Goal: Share content

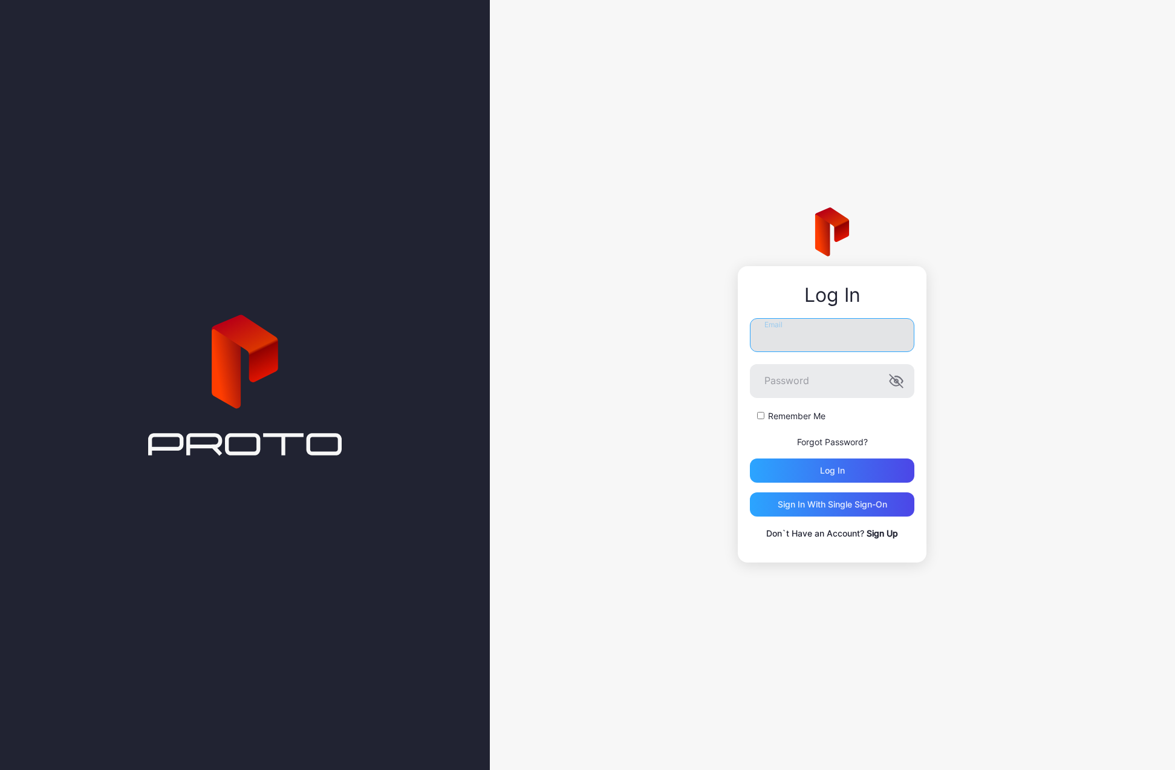
click at [807, 330] on input "Email" at bounding box center [832, 335] width 164 height 34
click at [793, 344] on input "Email" at bounding box center [832, 335] width 164 height 34
type input "*****"
type input "**********"
click at [840, 471] on div "Log in" at bounding box center [832, 471] width 25 height 10
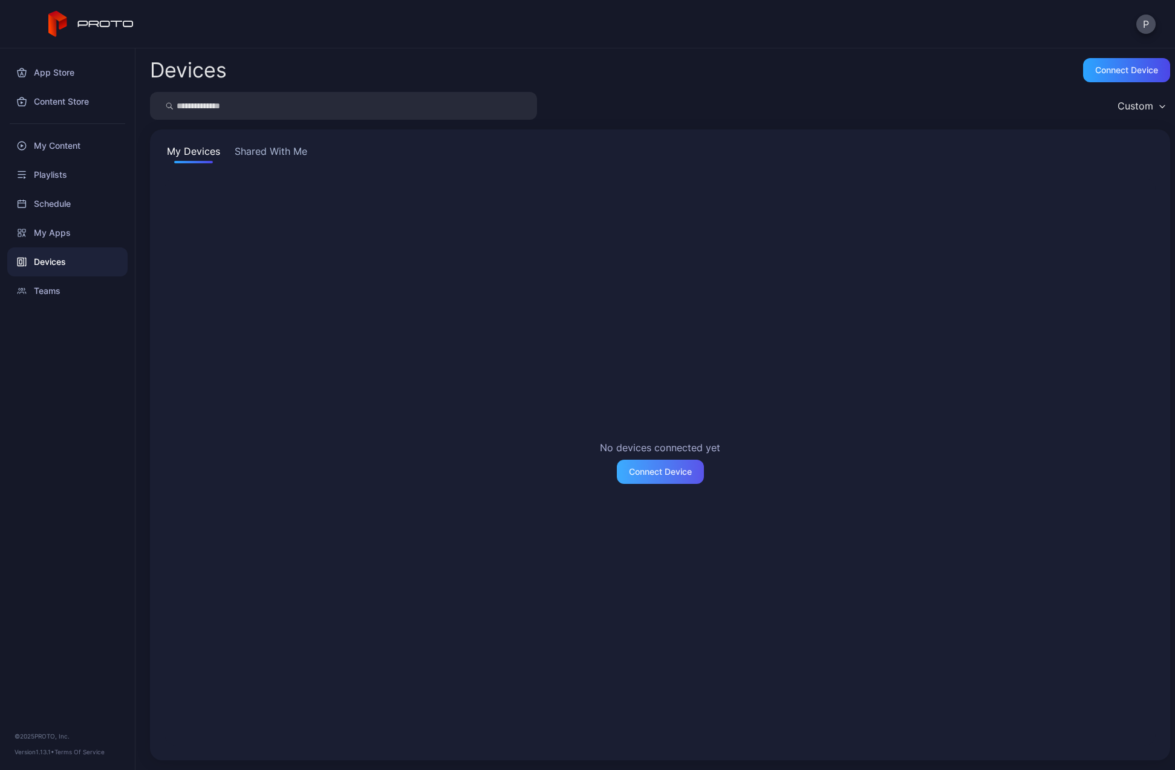
click at [646, 471] on div "Connect Device" at bounding box center [660, 472] width 63 height 10
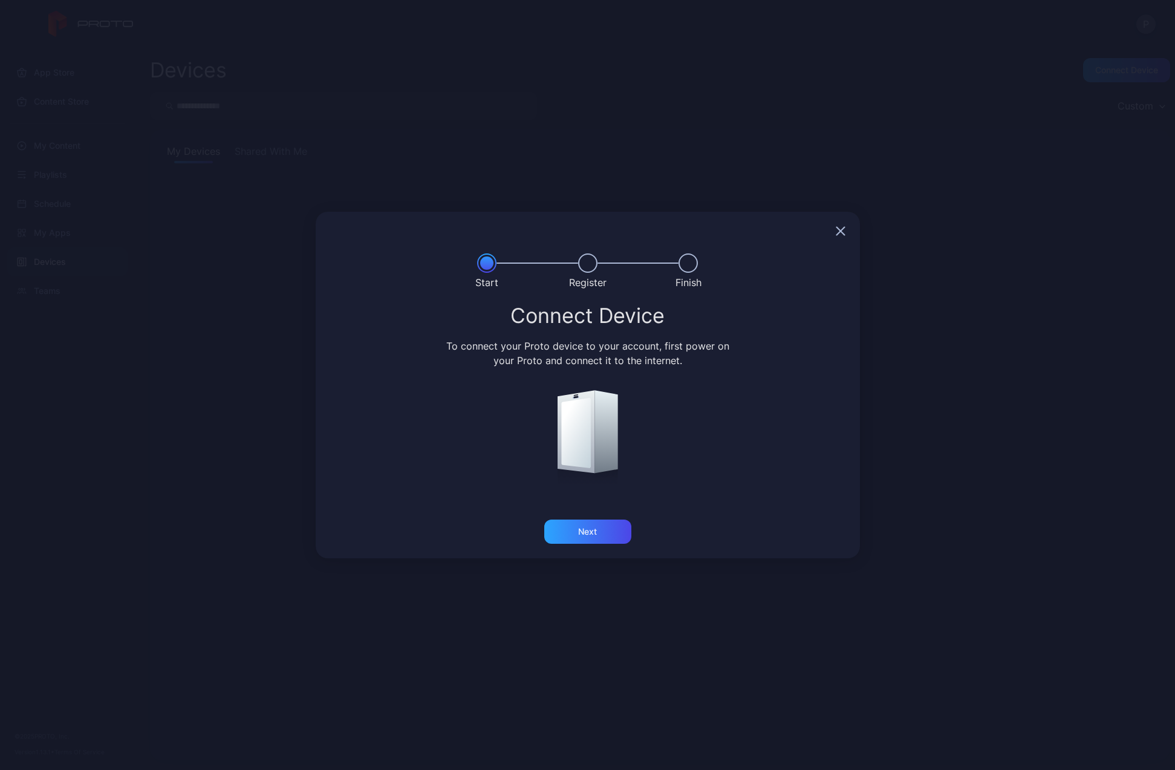
click at [832, 227] on div at bounding box center [588, 231] width 544 height 39
click at [841, 230] on icon "button" at bounding box center [840, 231] width 8 height 8
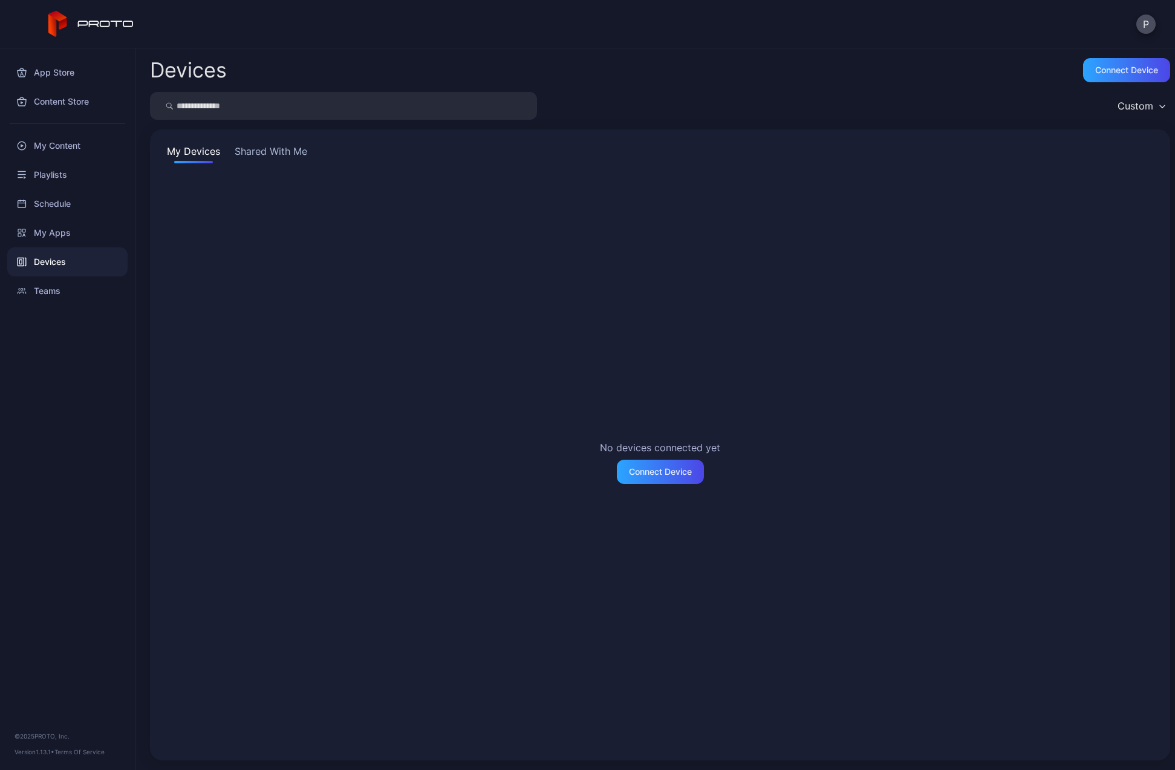
click at [302, 161] on button "Shared With Me" at bounding box center [270, 153] width 77 height 19
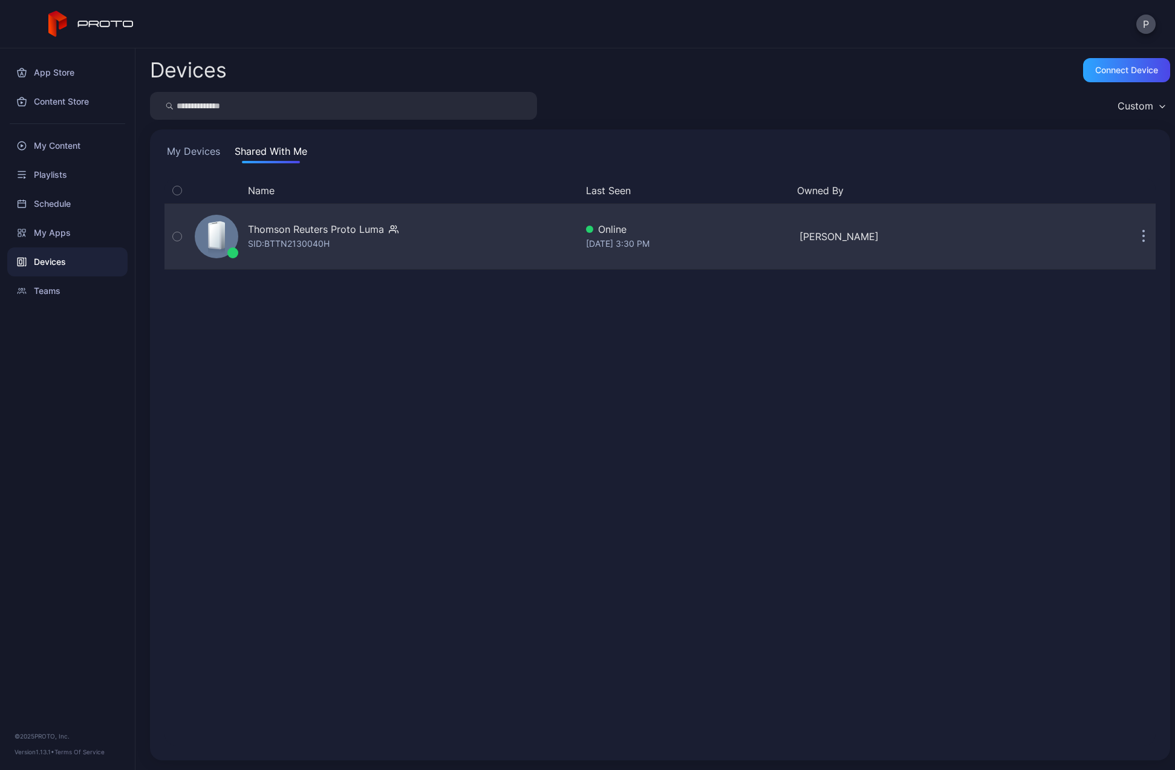
click at [360, 243] on div "Thomson Reuters Proto [PERSON_NAME]: BTTN2130040H" at bounding box center [323, 236] width 151 height 29
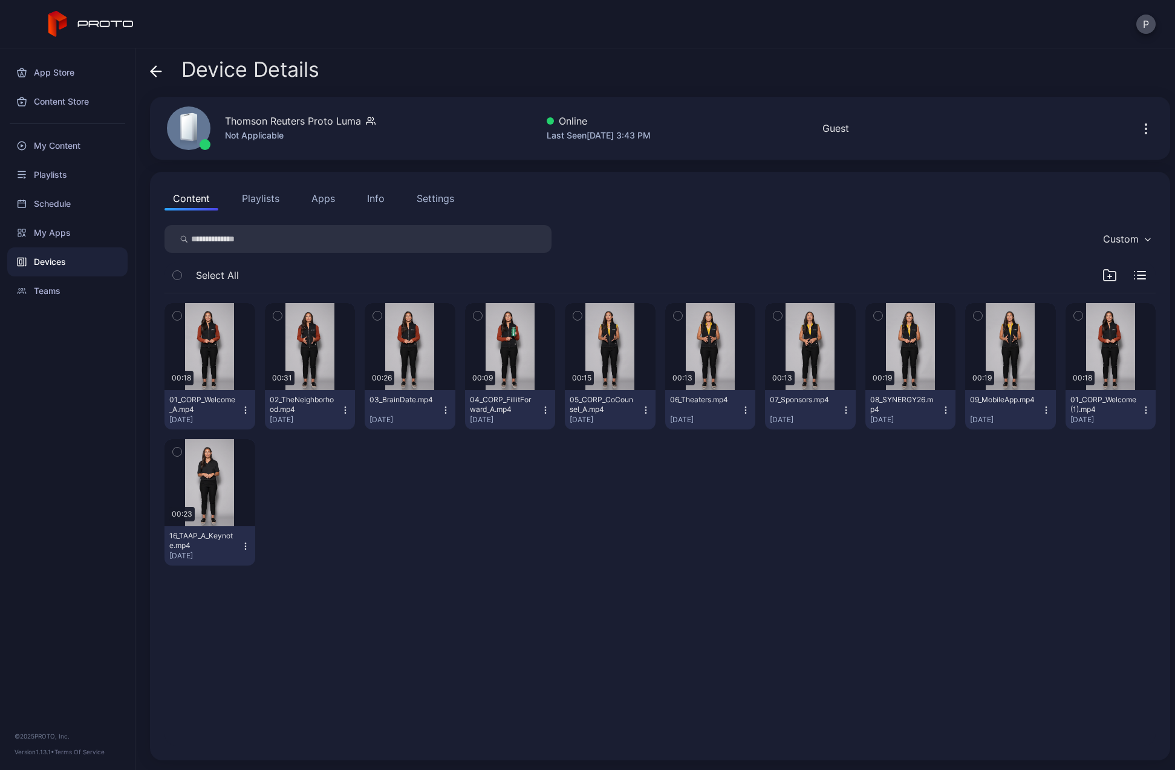
click at [570, 496] on div "00:18 01_CORP_Welcome_A.mp4 [DATE] 00:31 02_TheNeighborhood.mp4 [DATE] 00:26 03…" at bounding box center [659, 434] width 991 height 282
click at [265, 197] on button "Playlists" at bounding box center [260, 198] width 54 height 24
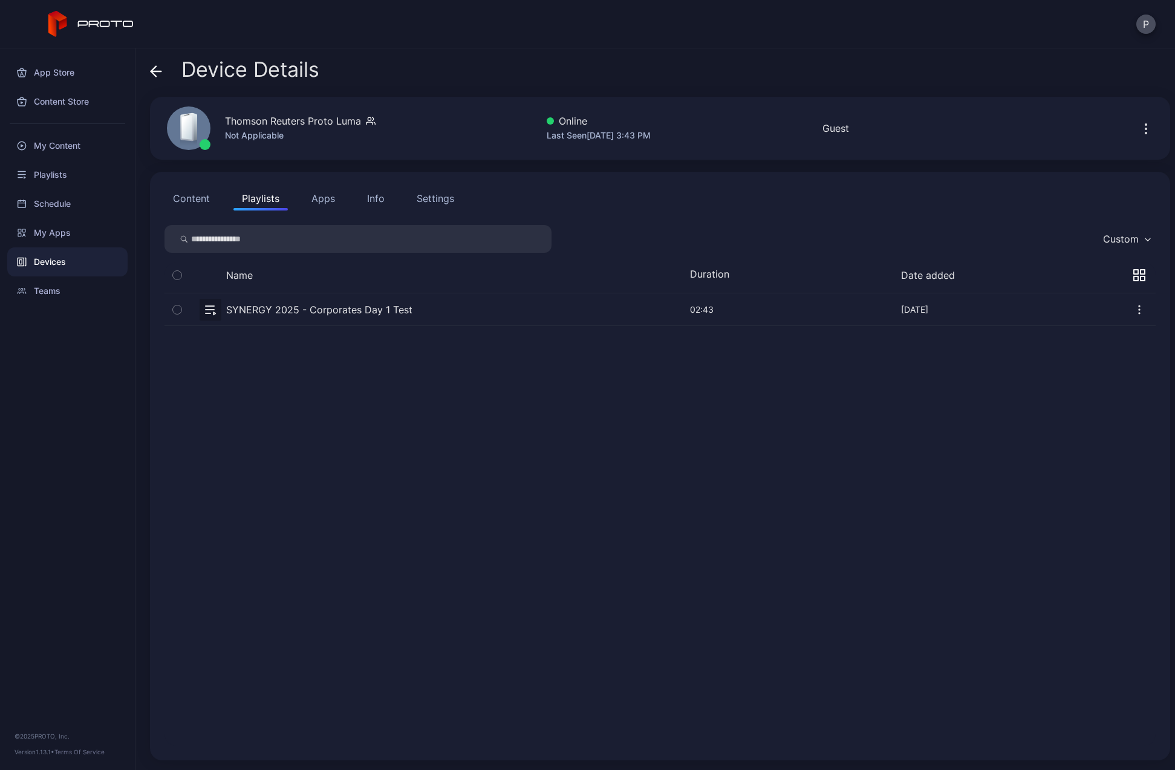
click at [337, 197] on button "Apps" at bounding box center [323, 198] width 41 height 24
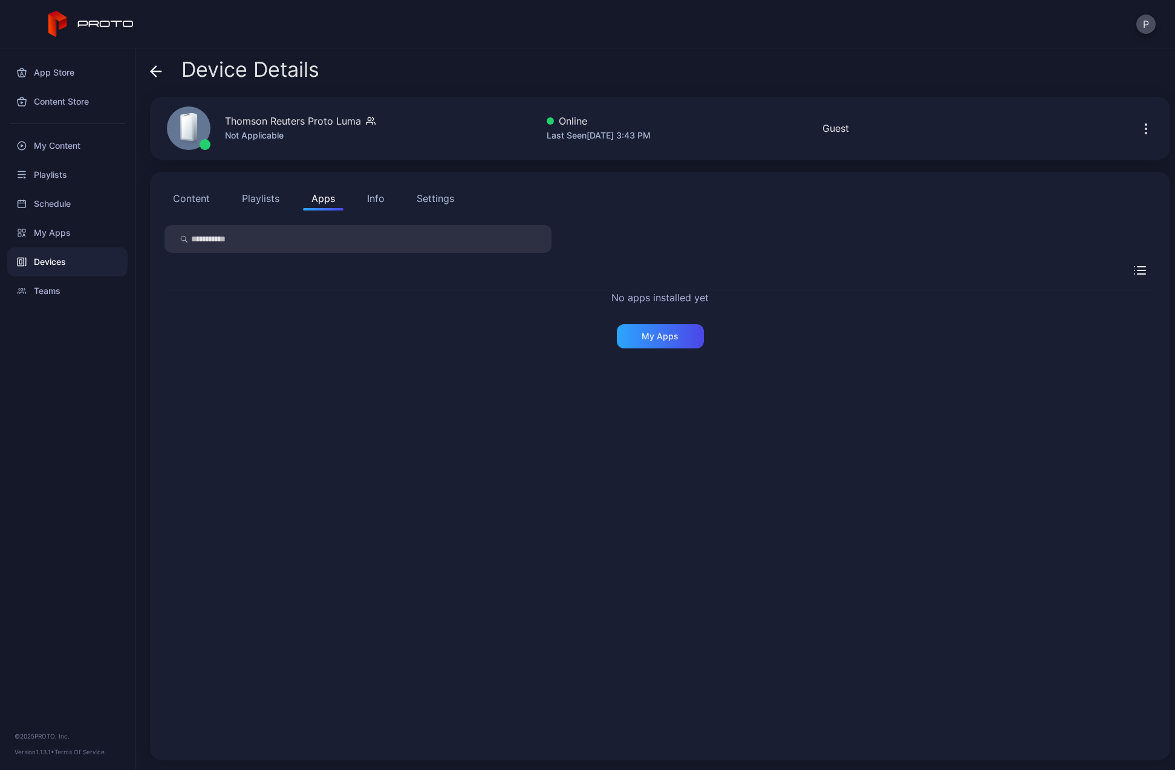
click at [369, 197] on div "Info" at bounding box center [376, 198] width 18 height 15
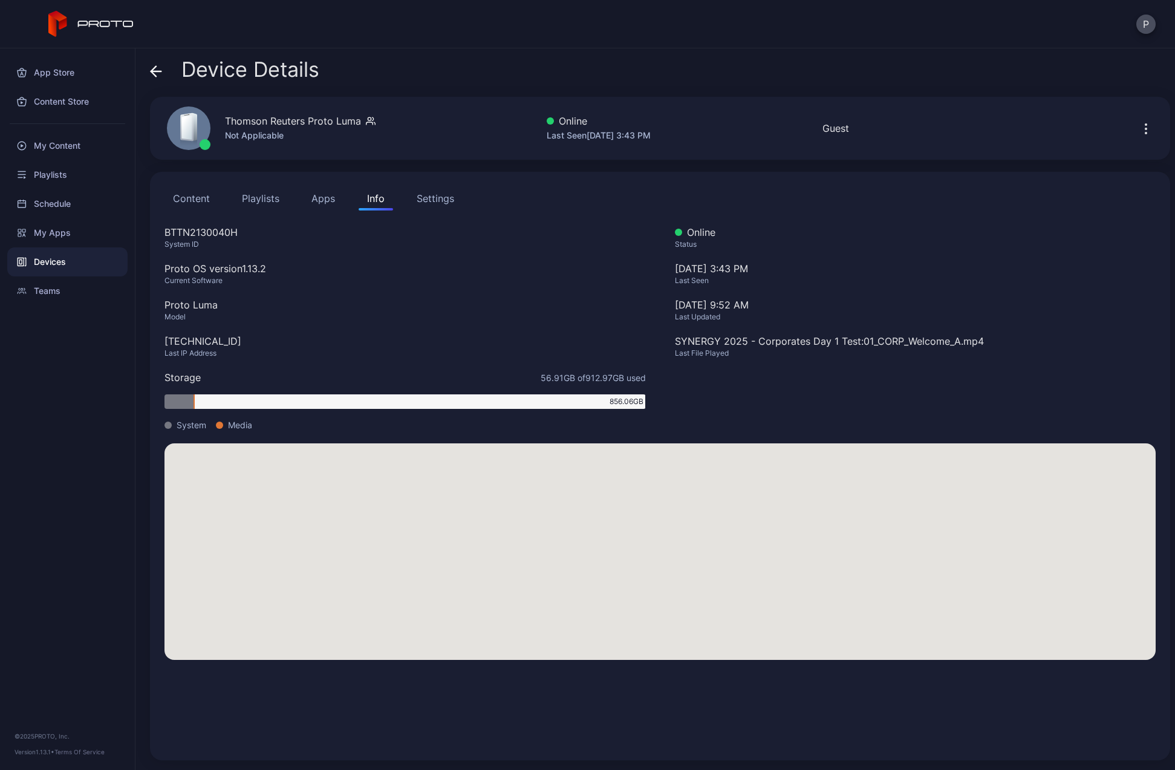
click at [200, 204] on button "Content" at bounding box center [191, 198] width 54 height 24
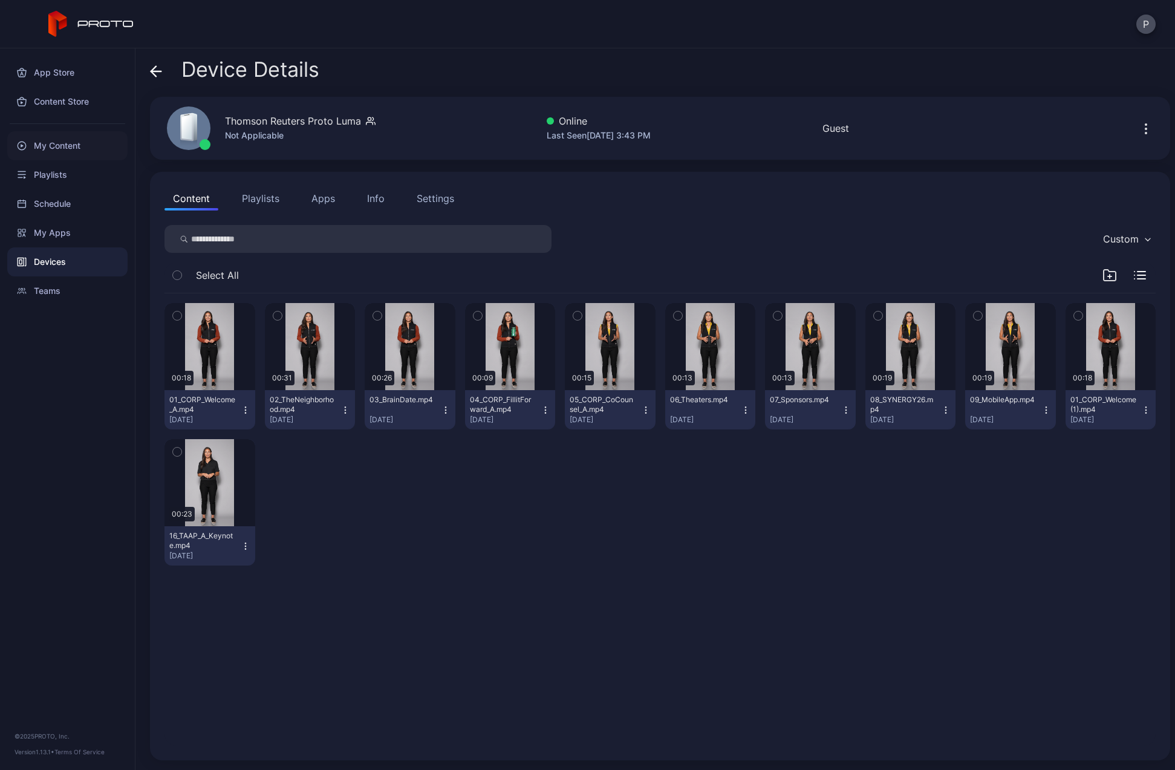
click at [59, 133] on div "My Content" at bounding box center [67, 145] width 120 height 29
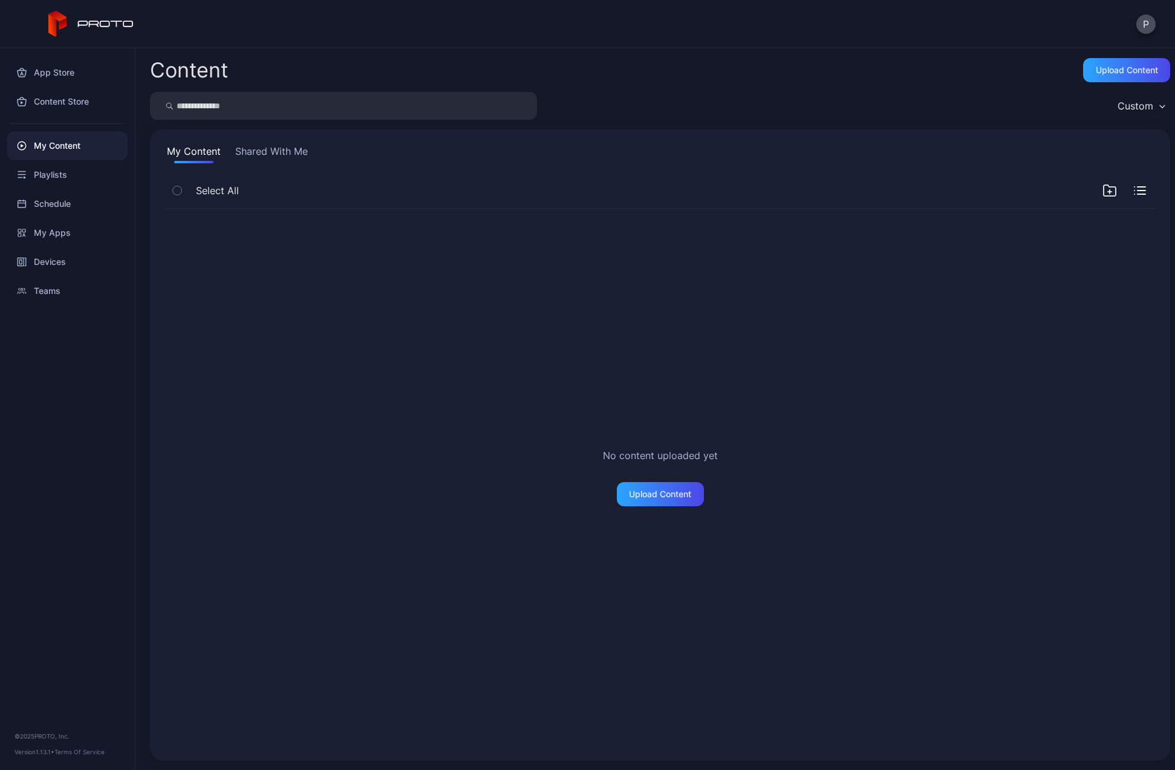
click at [266, 155] on button "Shared With Me" at bounding box center [271, 153] width 77 height 19
click at [197, 156] on button "My Content" at bounding box center [193, 153] width 59 height 19
click at [663, 497] on div "Upload Content" at bounding box center [660, 494] width 62 height 10
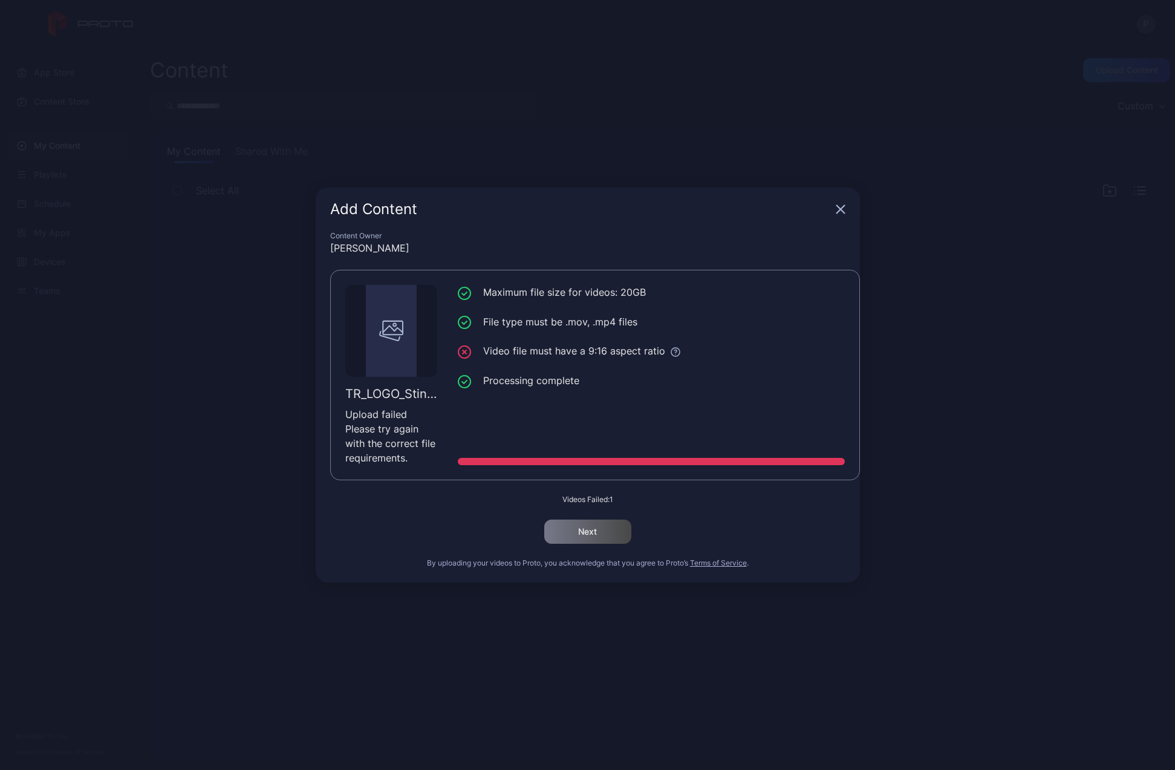
click at [845, 206] on icon "button" at bounding box center [841, 209] width 10 height 10
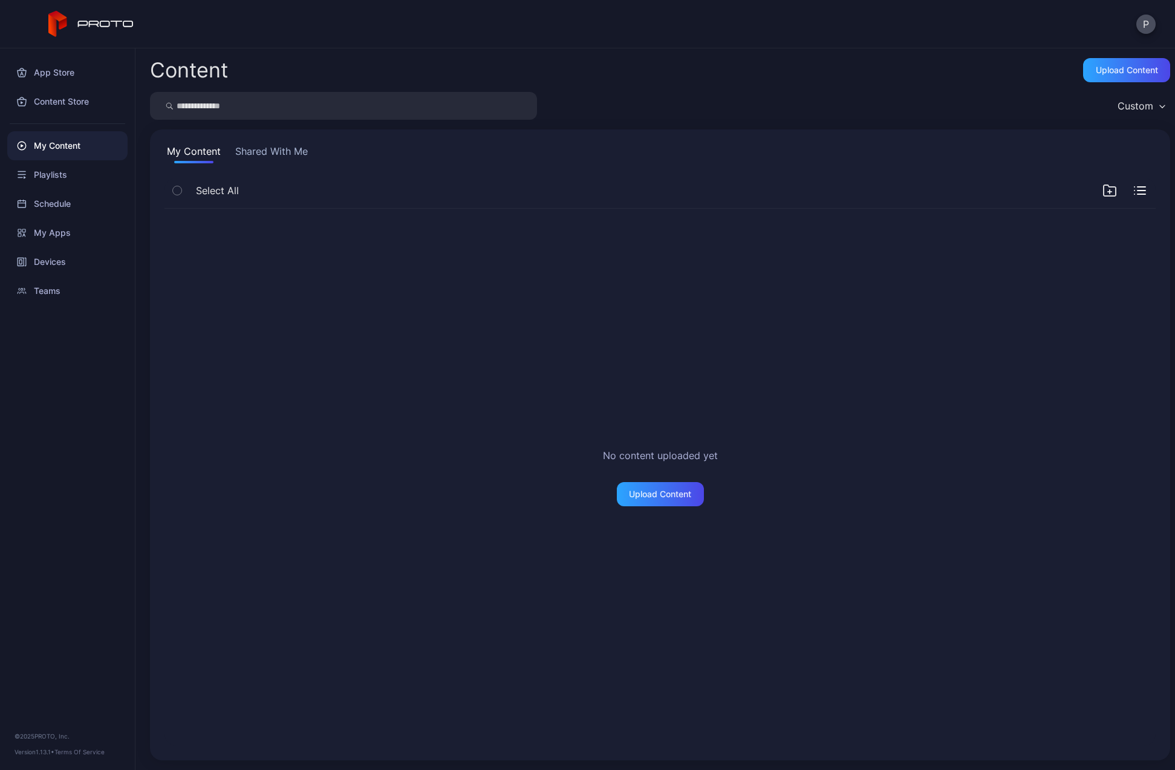
click at [272, 155] on button "Shared With Me" at bounding box center [271, 153] width 77 height 19
click at [207, 147] on button "My Content" at bounding box center [193, 153] width 59 height 19
click at [86, 175] on div "Playlists" at bounding box center [67, 174] width 120 height 29
click at [307, 149] on button "Shared With Me" at bounding box center [271, 153] width 77 height 19
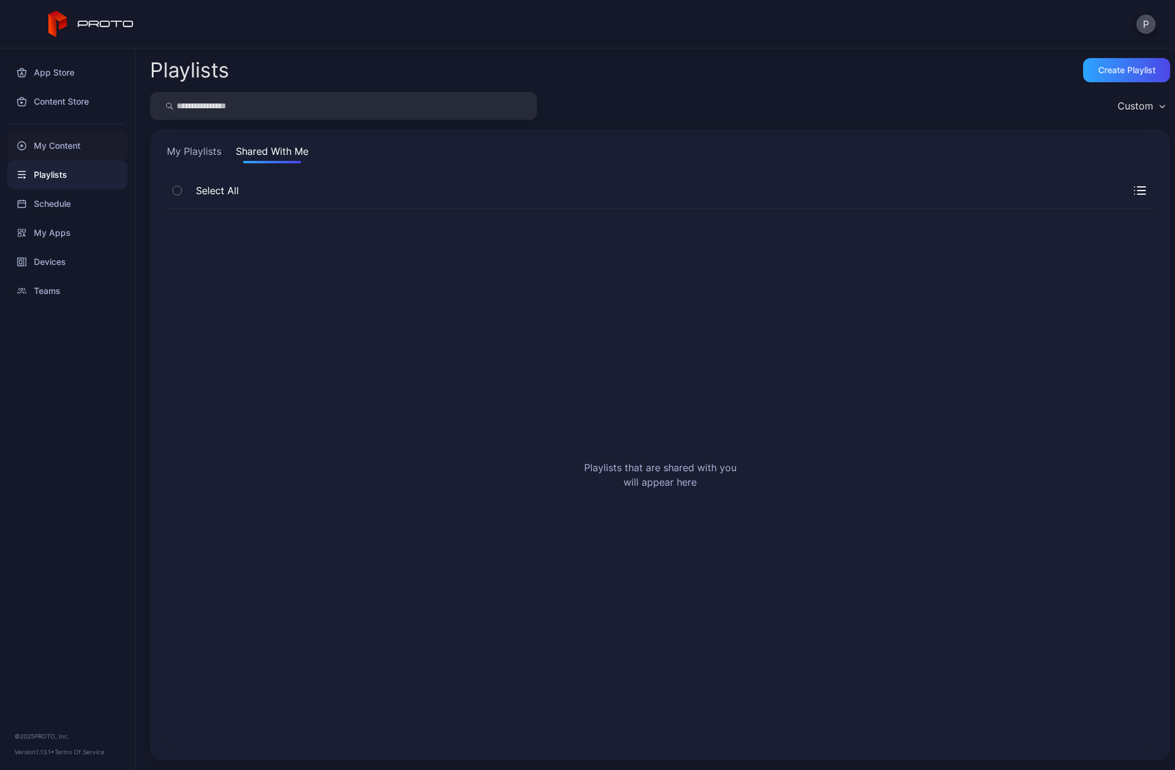
click at [65, 149] on div "My Content" at bounding box center [67, 145] width 120 height 29
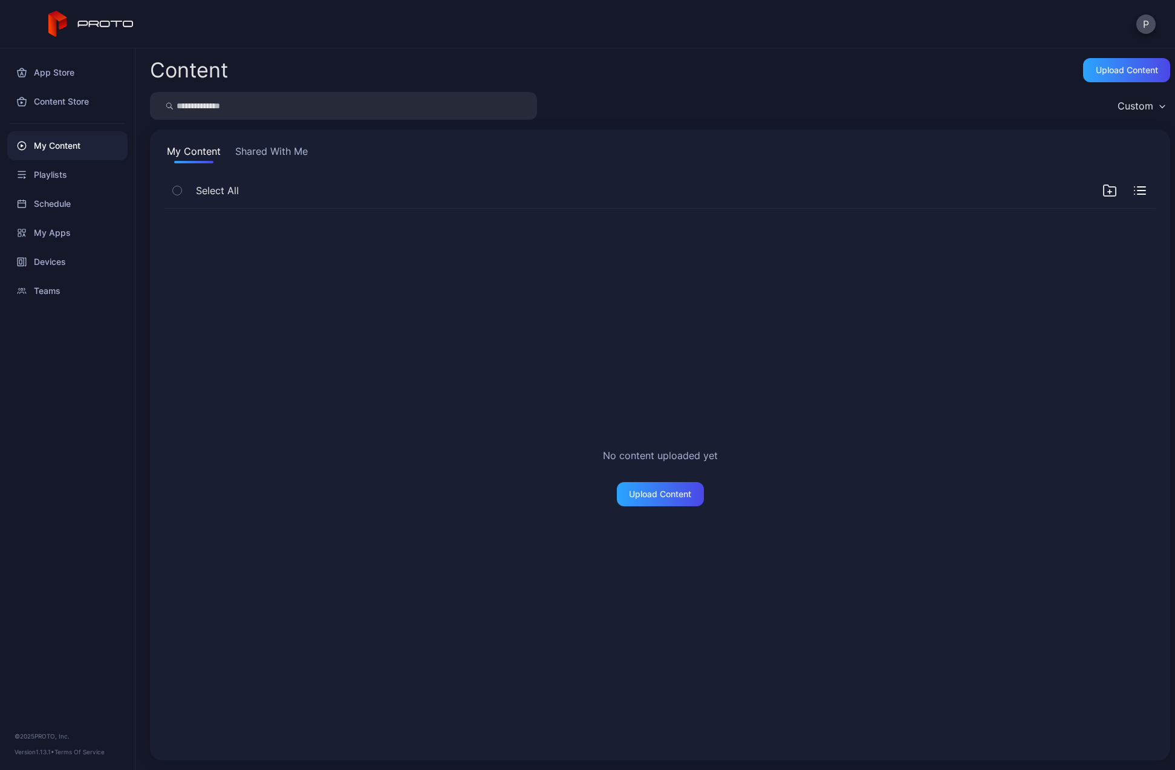
click at [279, 154] on button "Shared With Me" at bounding box center [271, 153] width 77 height 19
click at [929, 109] on div "Custom" at bounding box center [1136, 106] width 36 height 12
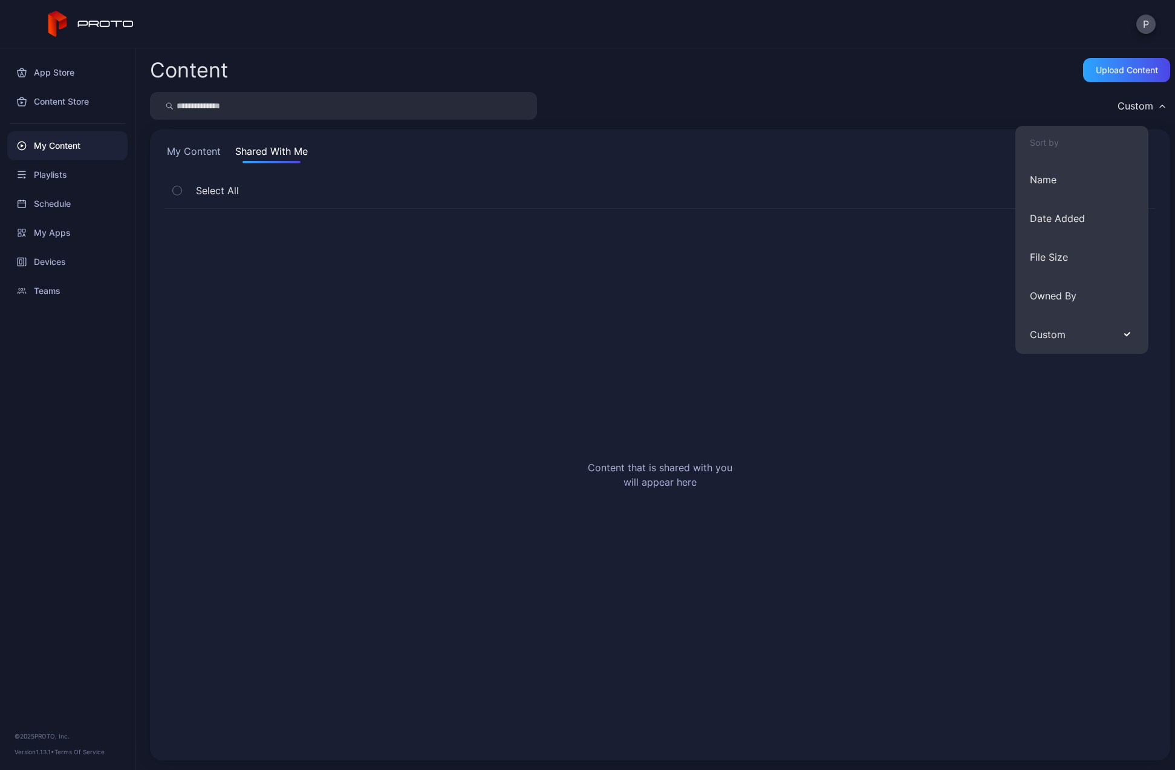
click at [929, 77] on div "Content Upload Content" at bounding box center [660, 70] width 1020 height 24
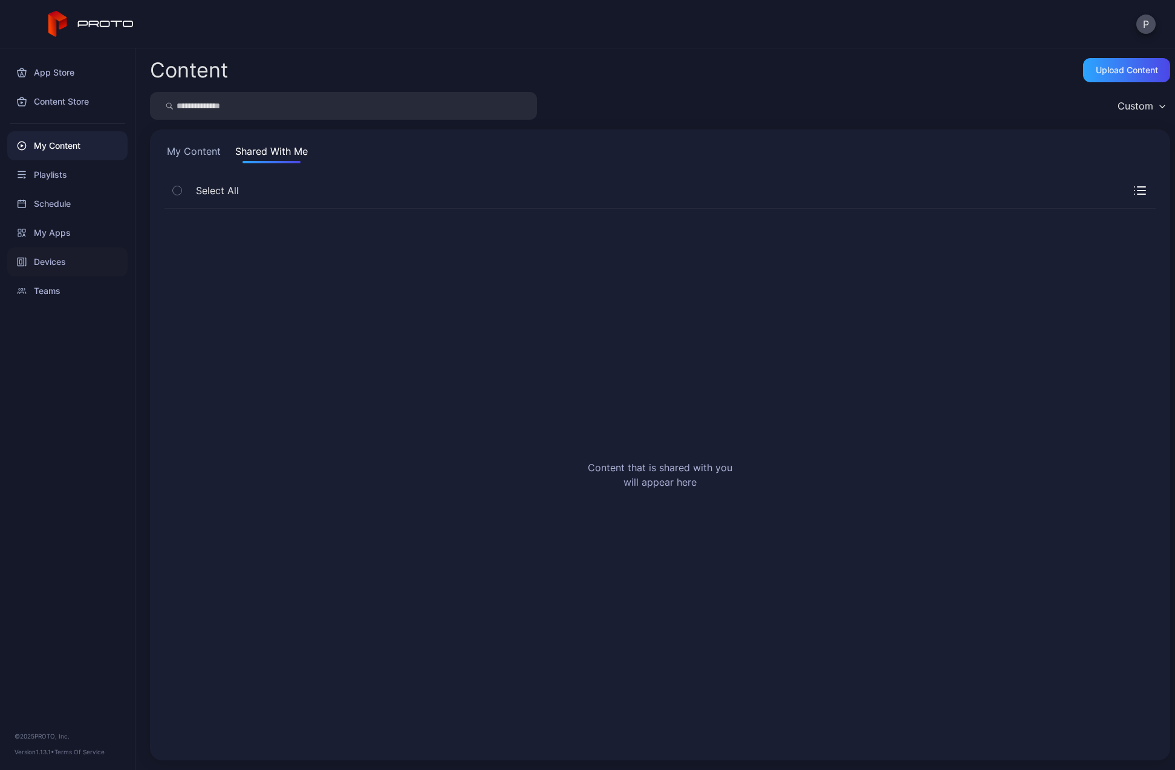
click at [48, 255] on div "Devices" at bounding box center [67, 261] width 120 height 29
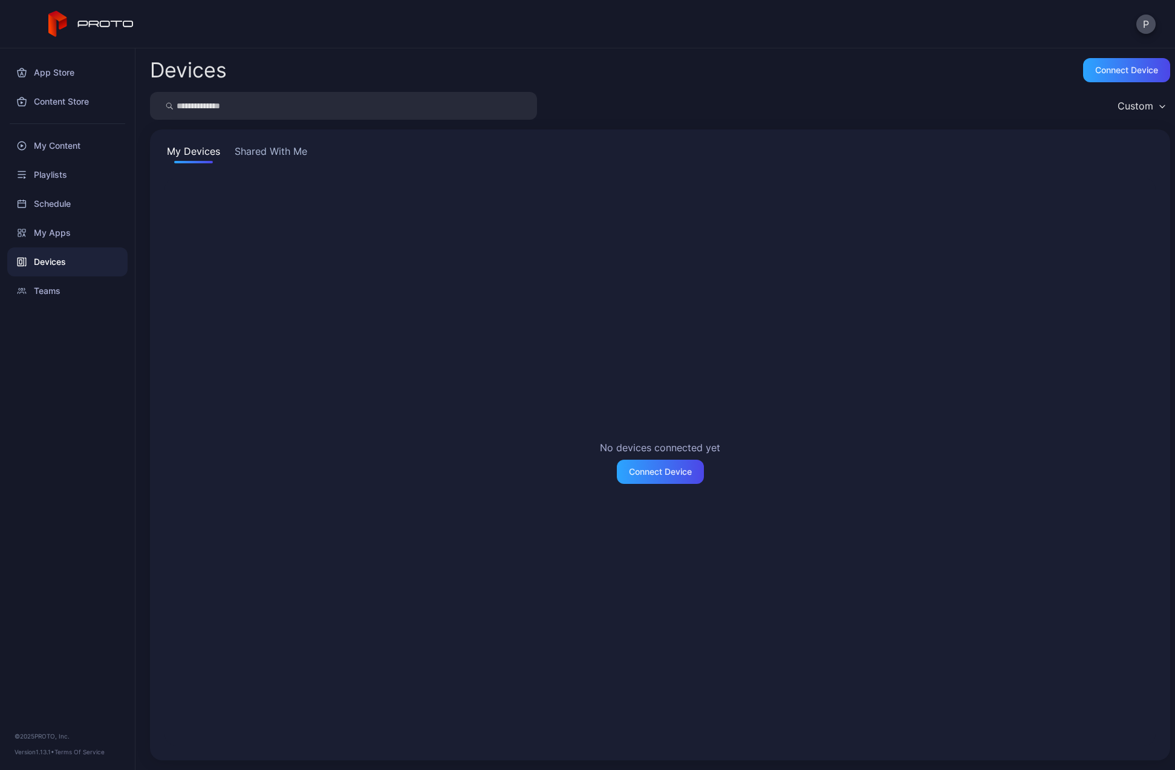
click at [286, 155] on button "Shared With Me" at bounding box center [270, 153] width 77 height 19
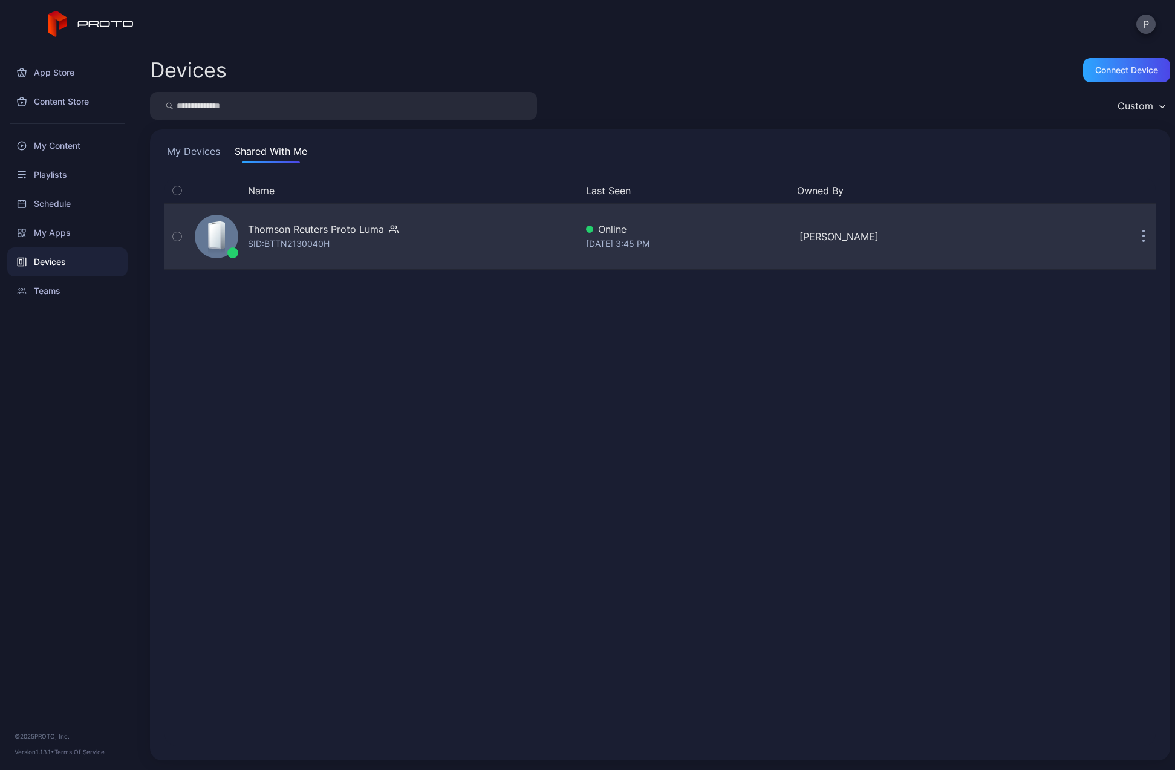
click at [301, 235] on div "Thomson Reuters Proto Luma" at bounding box center [316, 229] width 136 height 15
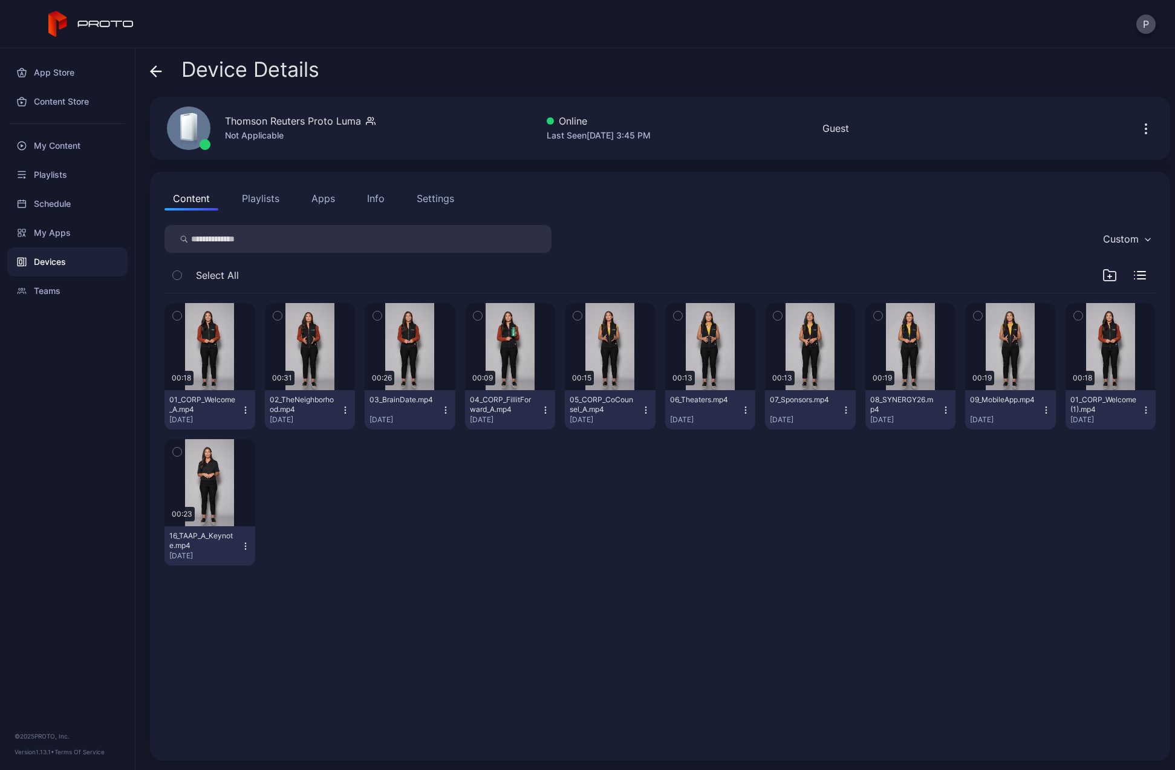
click at [929, 275] on icon "button" at bounding box center [1109, 275] width 15 height 15
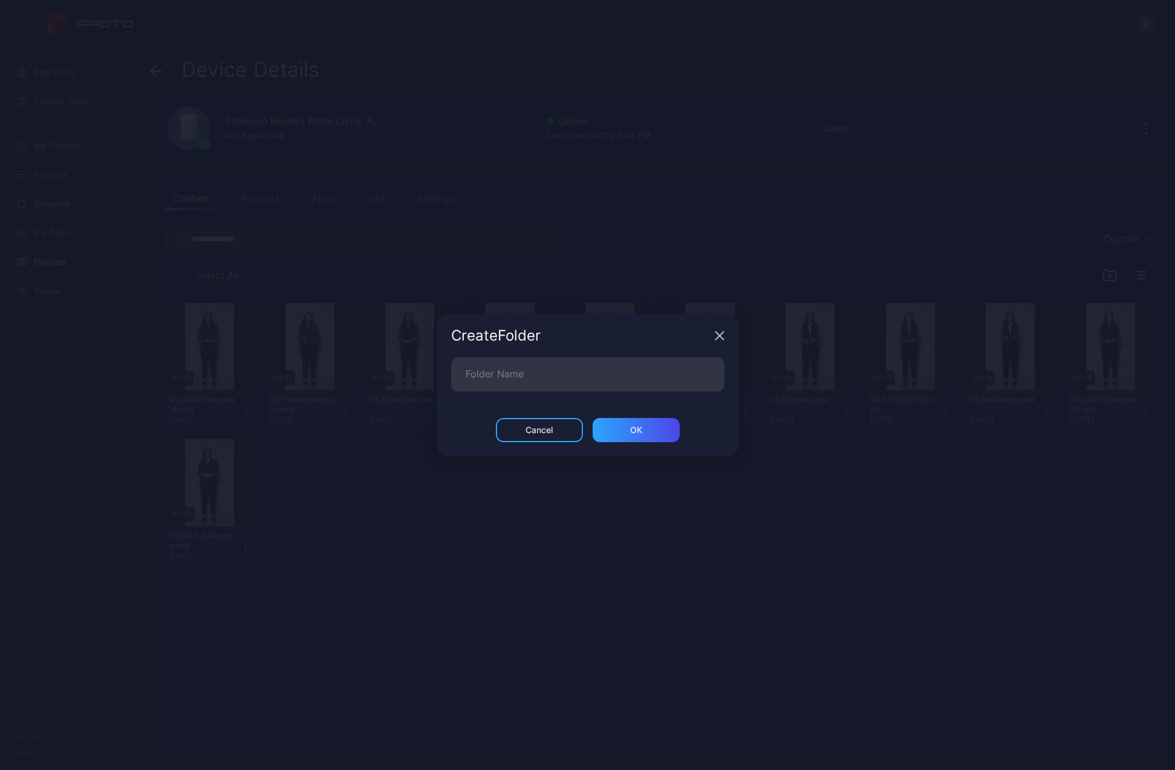
click at [720, 339] on icon "button" at bounding box center [720, 336] width 10 height 10
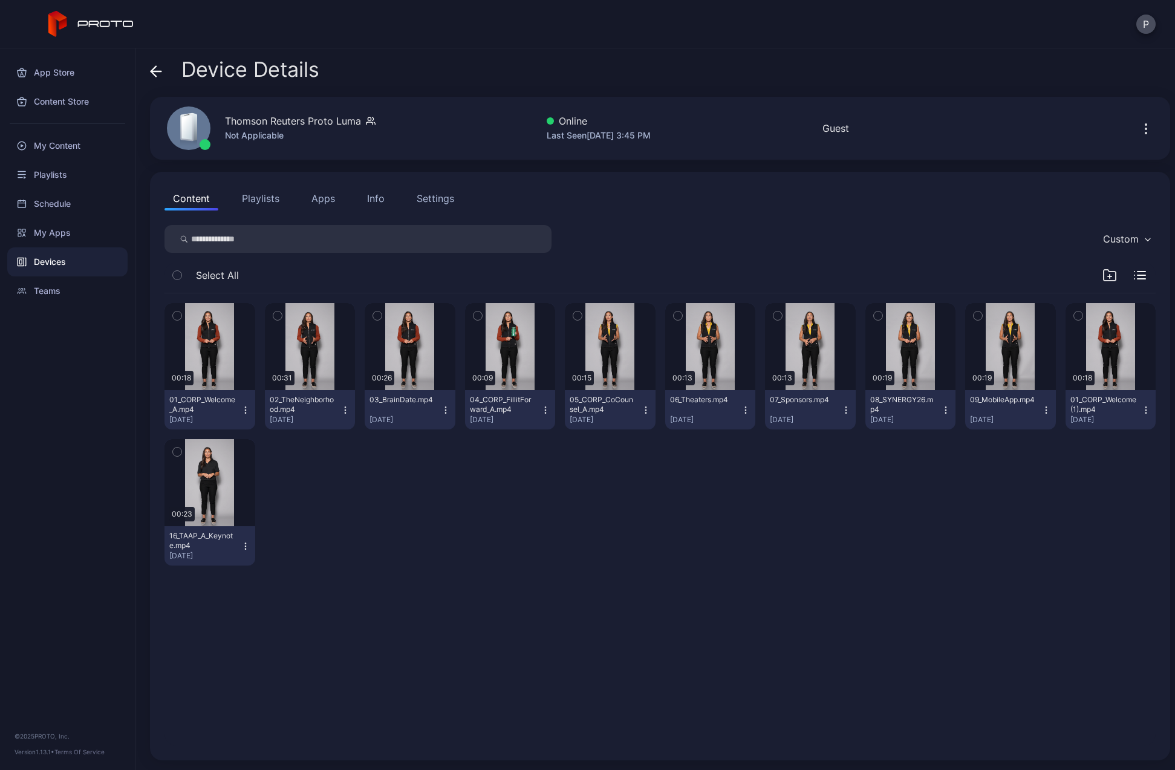
click at [929, 269] on div "Select All" at bounding box center [659, 277] width 991 height 31
click at [929, 275] on icon "button" at bounding box center [1135, 275] width 0 height 0
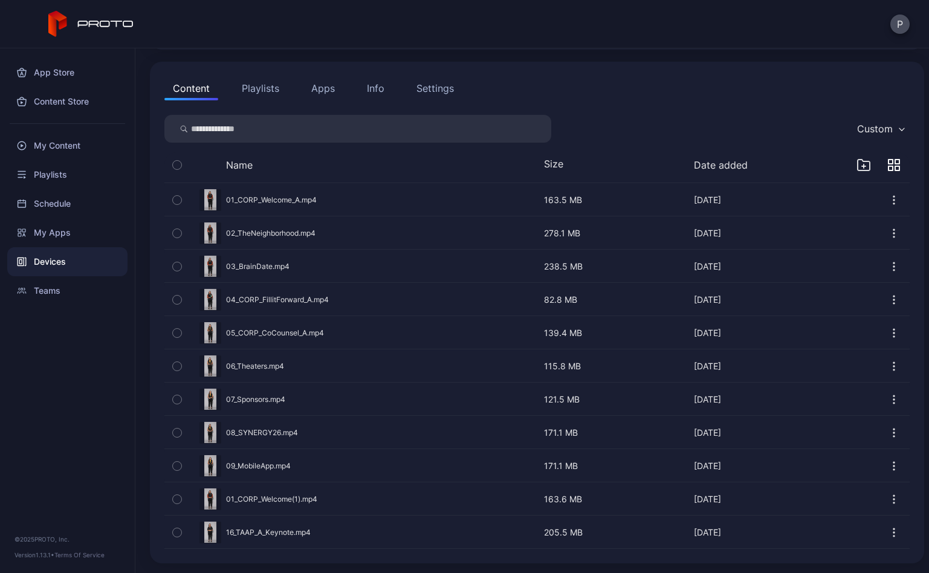
scroll to position [110, 0]
click at [80, 144] on div "My Content" at bounding box center [67, 145] width 120 height 29
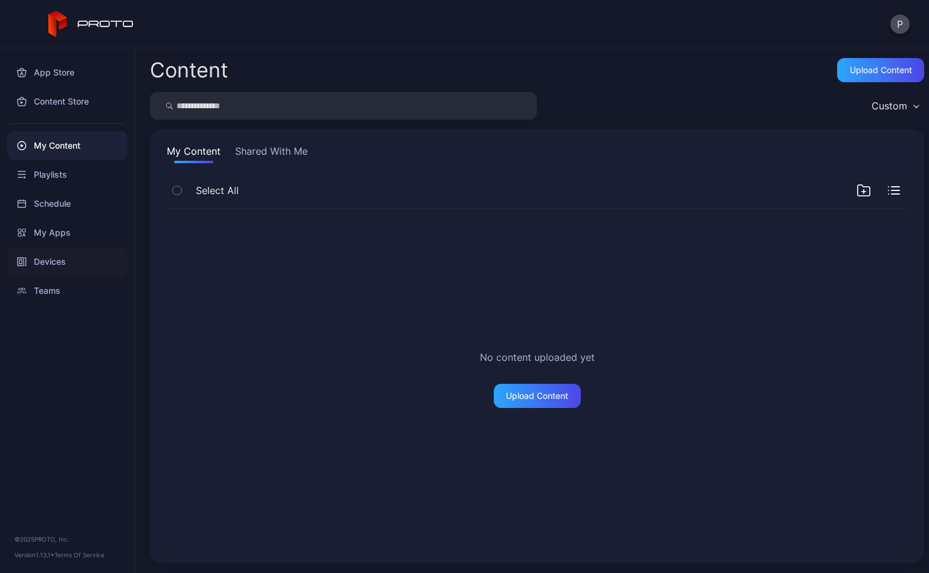
click at [50, 262] on div "Devices" at bounding box center [67, 261] width 120 height 29
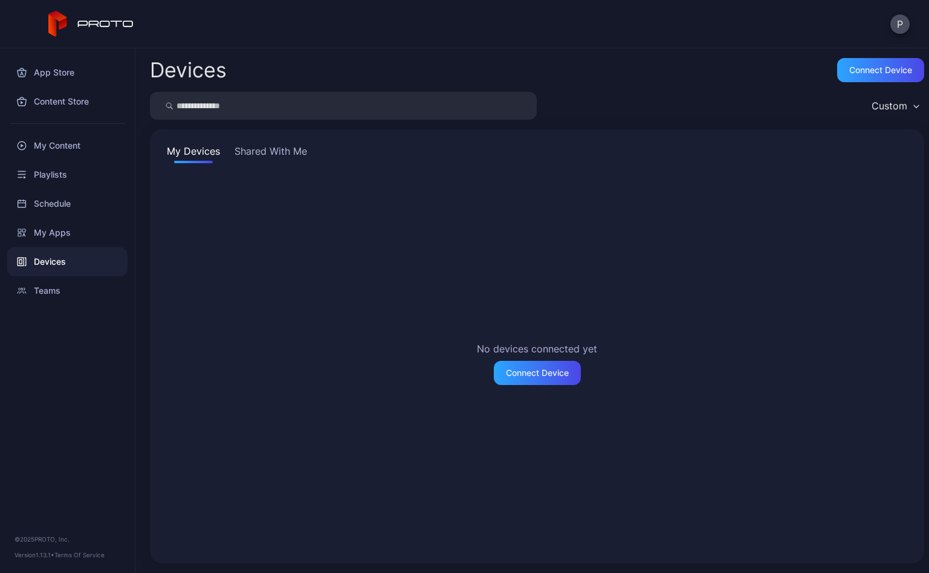
click at [279, 161] on button "Shared With Me" at bounding box center [270, 153] width 77 height 19
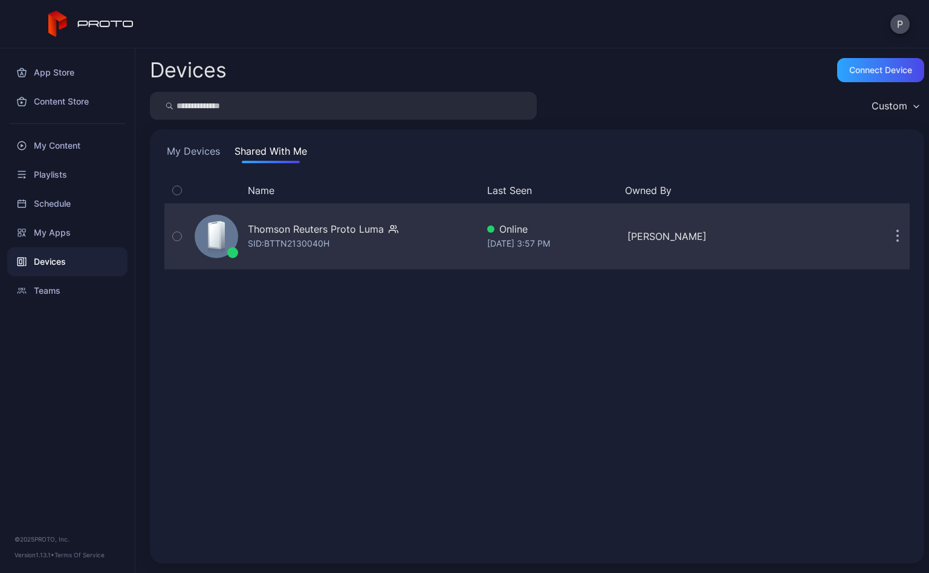
click at [320, 236] on div "SID: BTTN2130040H" at bounding box center [289, 243] width 82 height 15
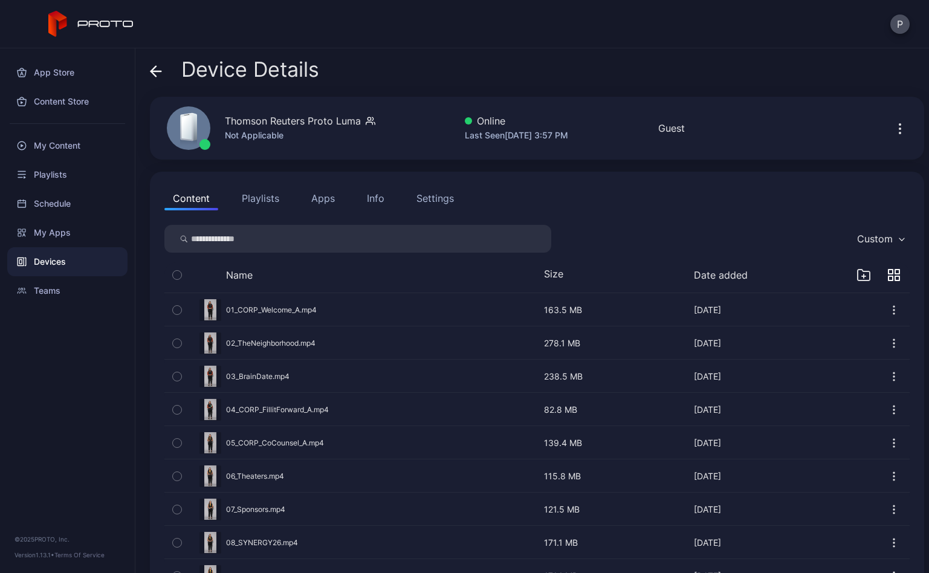
click at [266, 193] on button "Playlists" at bounding box center [260, 198] width 54 height 24
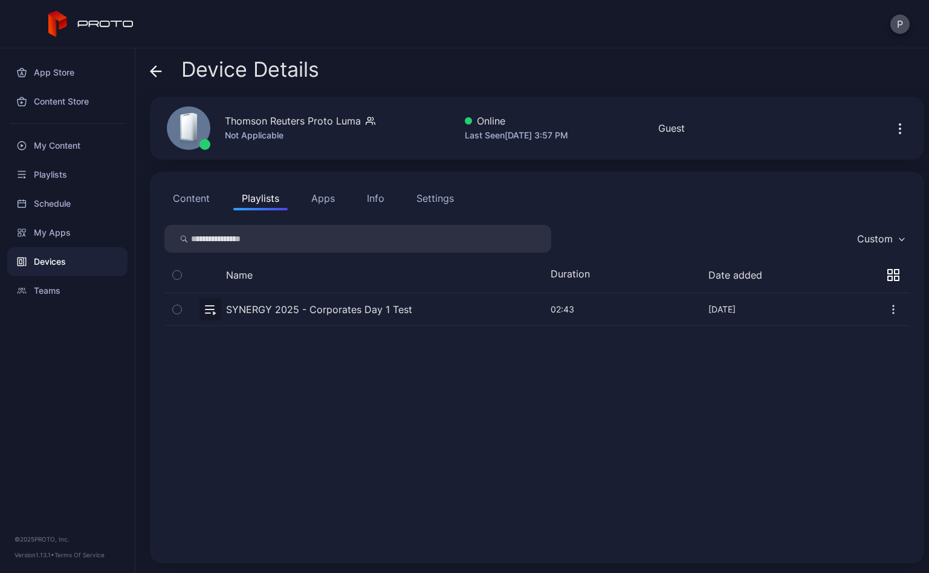
click at [357, 313] on button "button" at bounding box center [537, 309] width 746 height 32
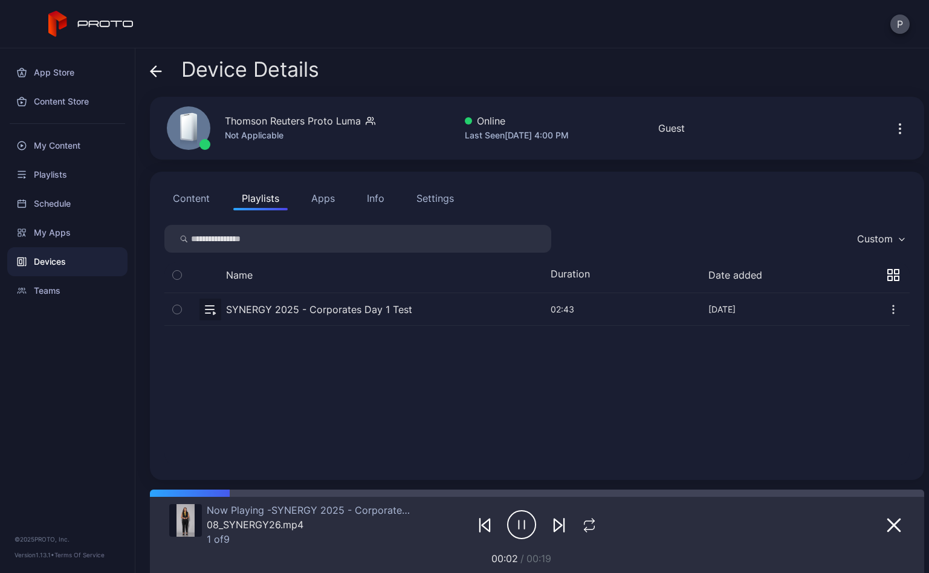
click at [519, 527] on icon "button" at bounding box center [519, 525] width 0 height 8
click at [894, 309] on icon "button" at bounding box center [894, 309] width 1 height 1
click at [735, 366] on div "SYNERGY 2025 - Corporates Day 1 Test [DATE] 02:43 Oct 06, 2025" at bounding box center [537, 379] width 746 height 172
click at [518, 512] on icon "button" at bounding box center [521, 525] width 29 height 30
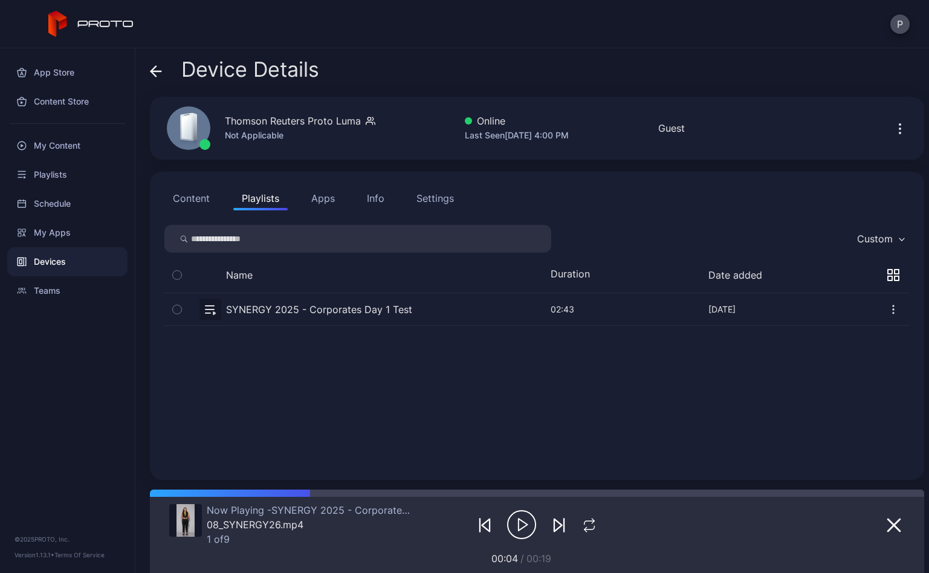
click at [888, 307] on icon "button" at bounding box center [894, 310] width 12 height 12
click at [651, 394] on div "SYNERGY 2025 - Corporates Day 1 Test [DATE] 02:43 Oct 06, 2025" at bounding box center [537, 379] width 746 height 172
click at [197, 201] on button "Content" at bounding box center [191, 198] width 54 height 24
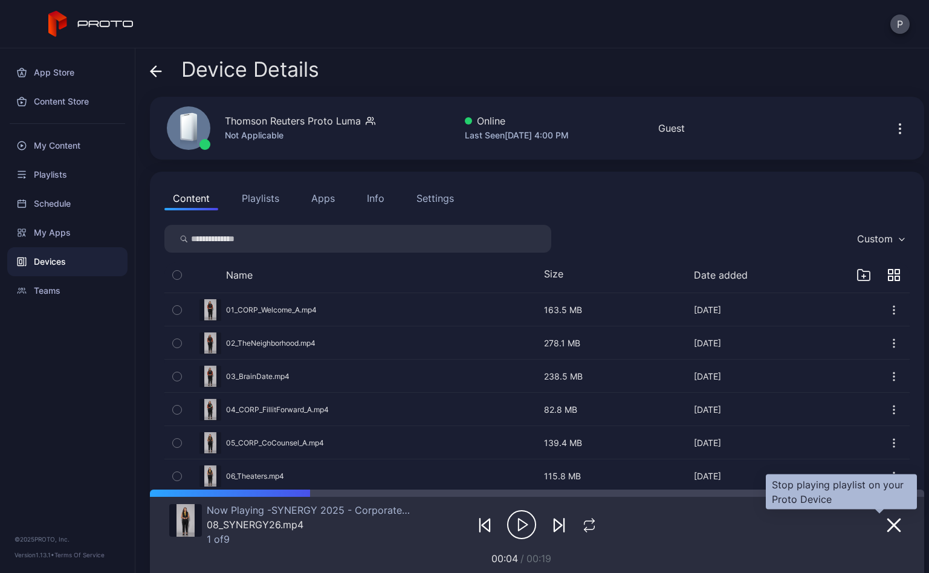
click at [887, 524] on icon "button" at bounding box center [894, 525] width 15 height 15
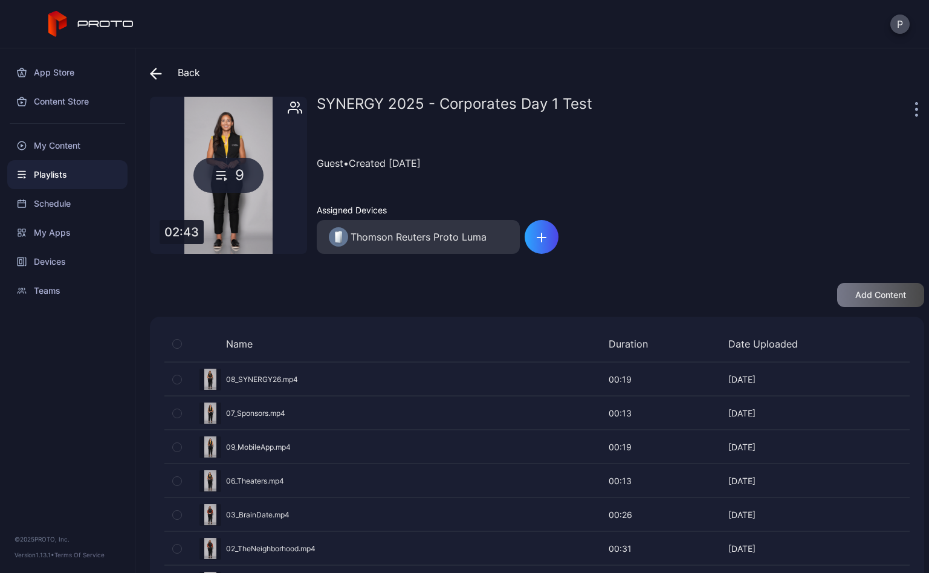
click at [222, 177] on icon at bounding box center [222, 175] width 18 height 15
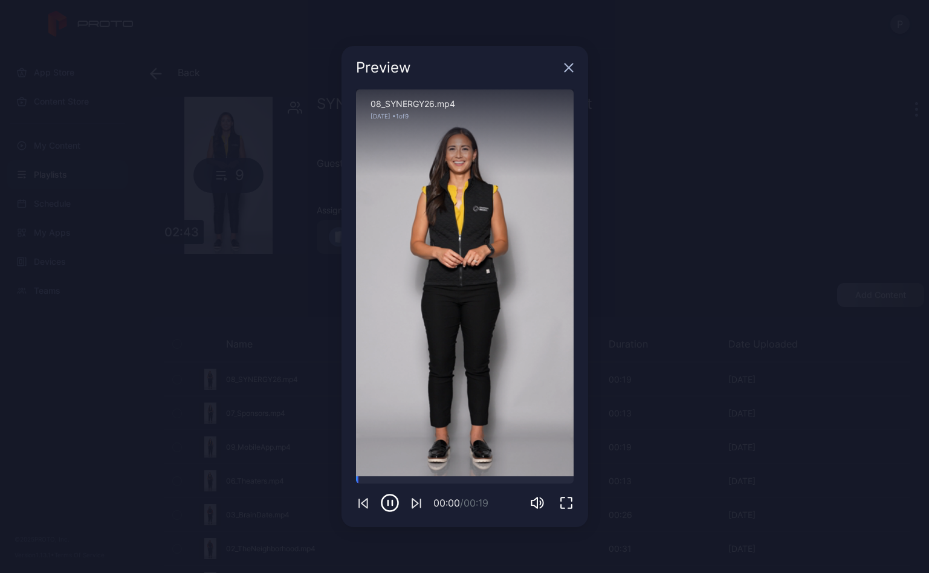
click at [571, 74] on div "Preview" at bounding box center [465, 68] width 247 height 44
click at [566, 67] on icon "button" at bounding box center [569, 68] width 10 height 10
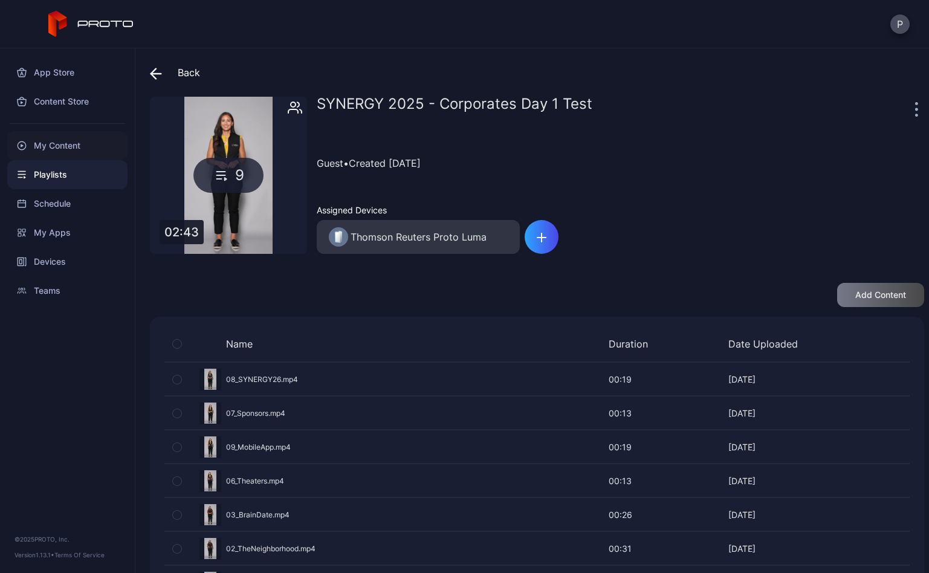
click at [58, 146] on div "My Content" at bounding box center [67, 145] width 120 height 29
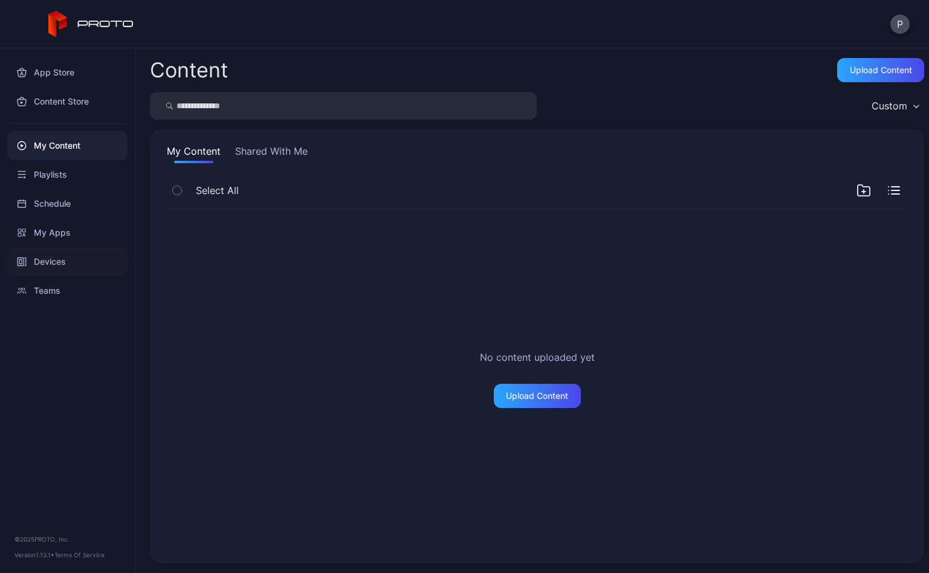
click at [57, 259] on div "Devices" at bounding box center [67, 261] width 120 height 29
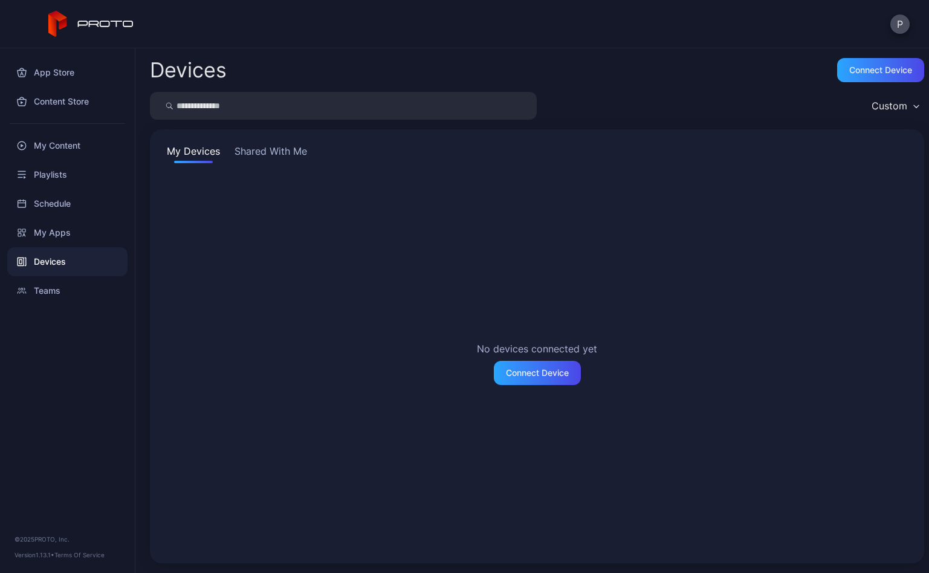
click at [273, 152] on button "Shared With Me" at bounding box center [270, 153] width 77 height 19
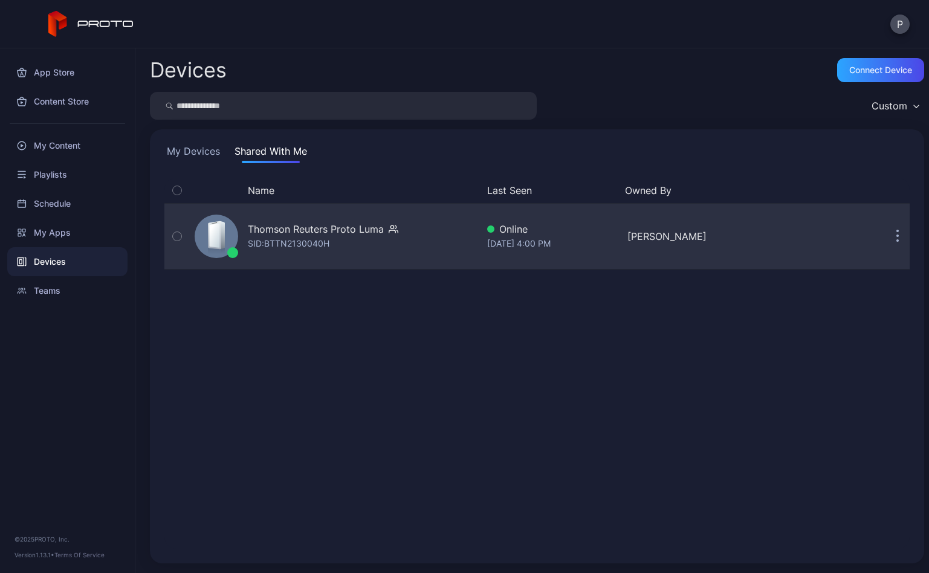
click at [285, 229] on div "Thomson Reuters Proto Luma" at bounding box center [316, 229] width 136 height 15
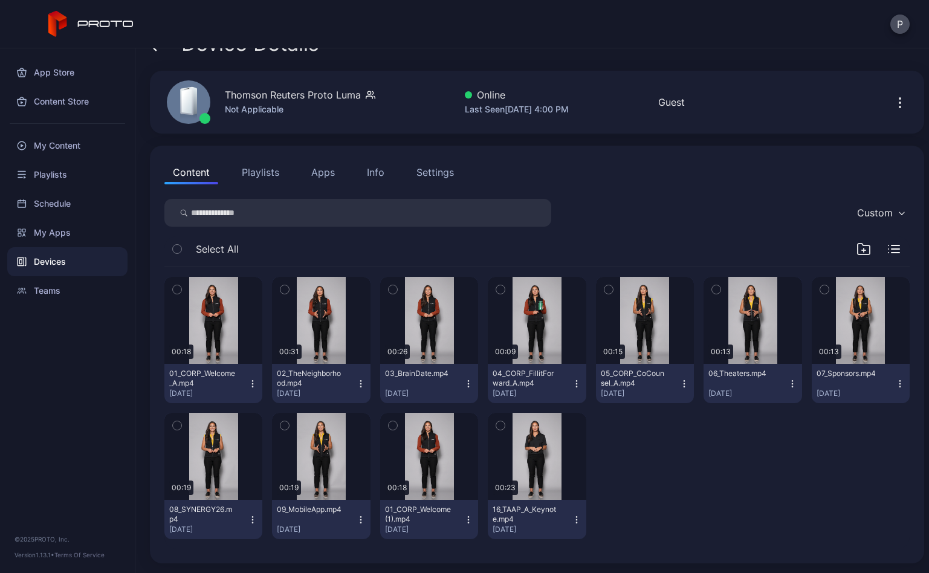
scroll to position [26, 0]
click at [64, 143] on div "My Content" at bounding box center [67, 145] width 120 height 29
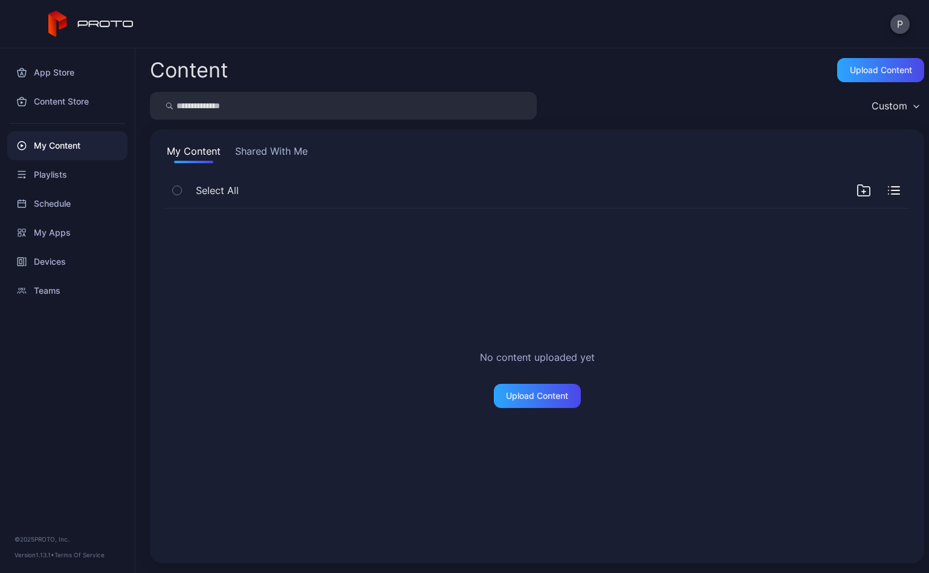
click at [523, 409] on div "No content uploaded yet Upload Content" at bounding box center [537, 379] width 765 height 360
click at [527, 398] on div "Upload Content" at bounding box center [537, 396] width 62 height 10
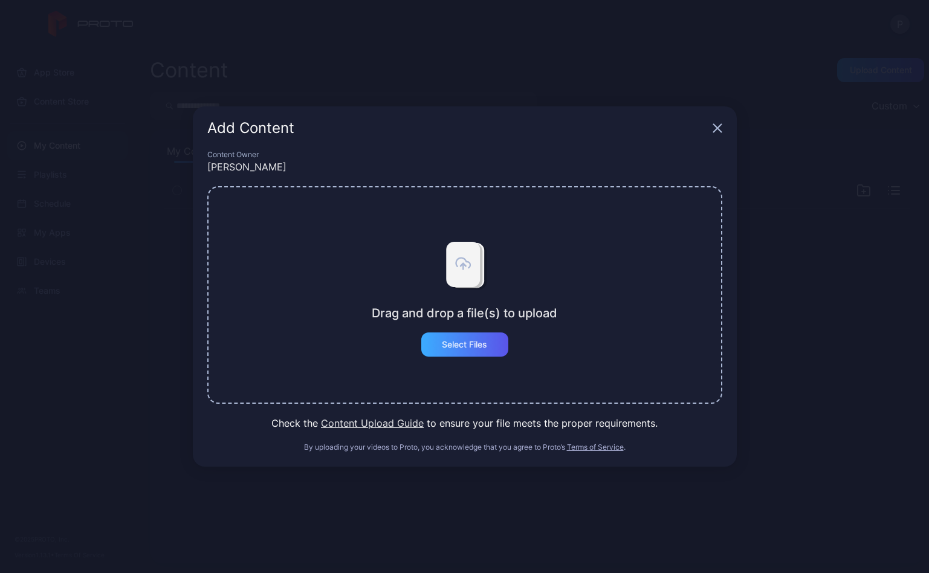
click at [461, 343] on div "Select Files" at bounding box center [464, 345] width 45 height 10
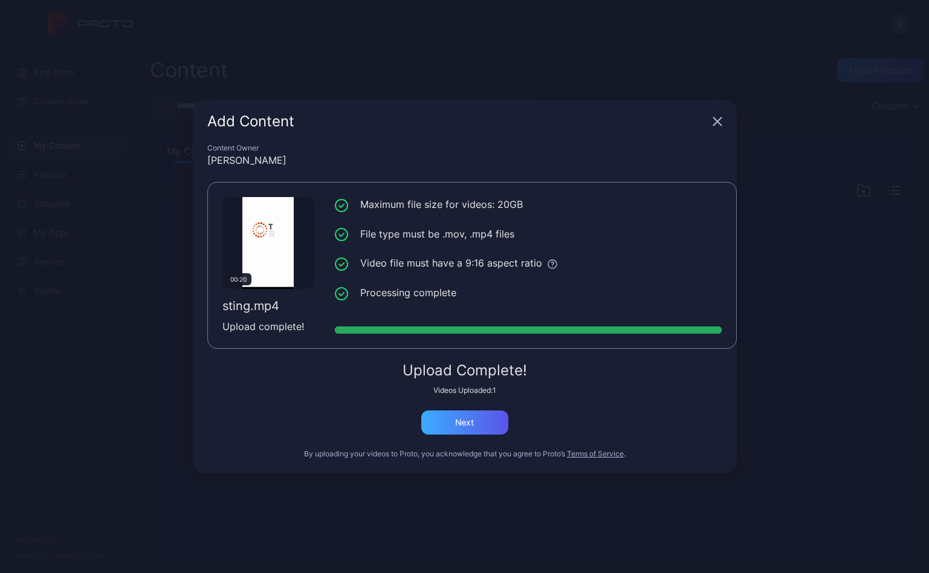
click at [472, 426] on div "Next" at bounding box center [464, 423] width 19 height 10
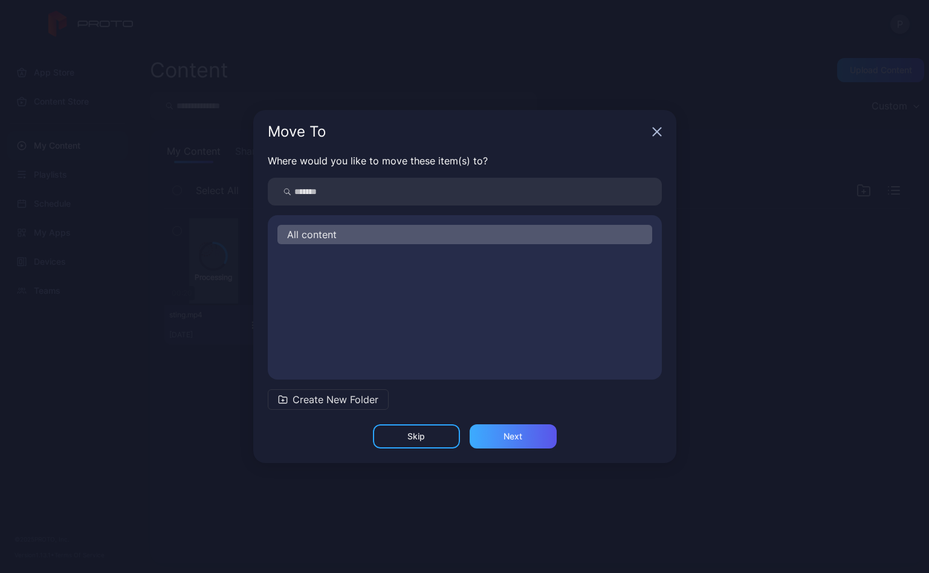
click at [514, 438] on div "Next" at bounding box center [513, 437] width 19 height 10
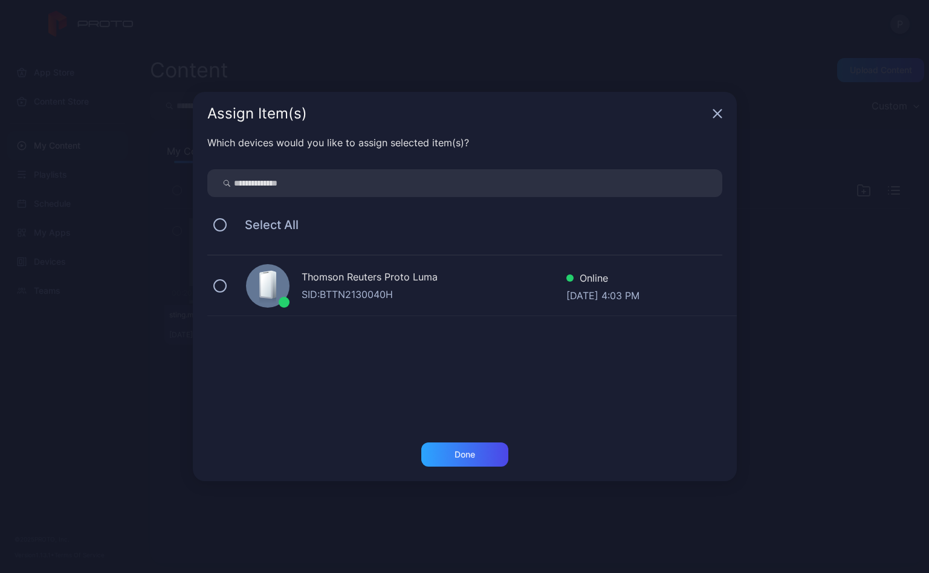
click at [227, 285] on div "Thomson Reuters Proto Luma SID: BTTN2130040H Online Oct 06, 2025 at 4:03 PM" at bounding box center [472, 286] width 530 height 60
click at [469, 463] on div "Done" at bounding box center [465, 455] width 87 height 24
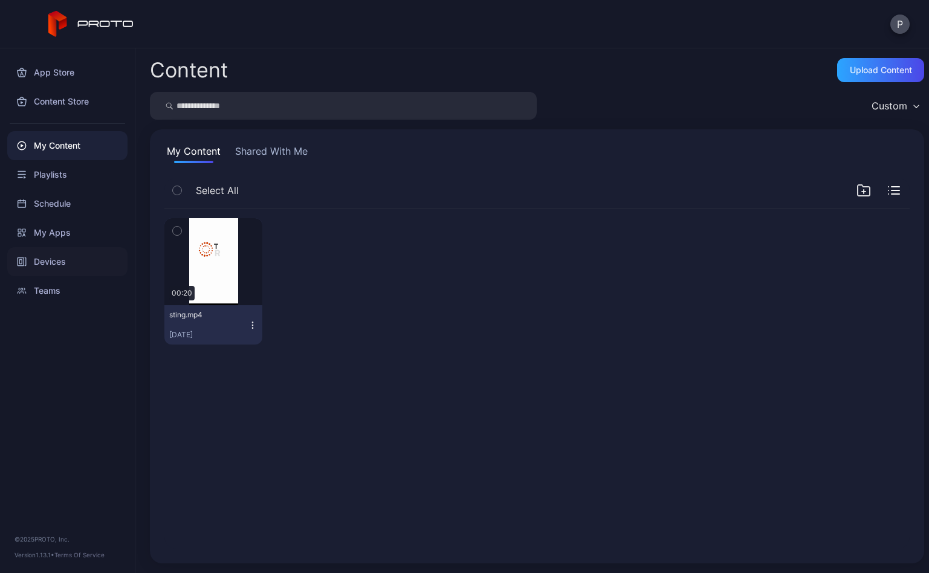
click at [60, 261] on div "Devices" at bounding box center [67, 261] width 120 height 29
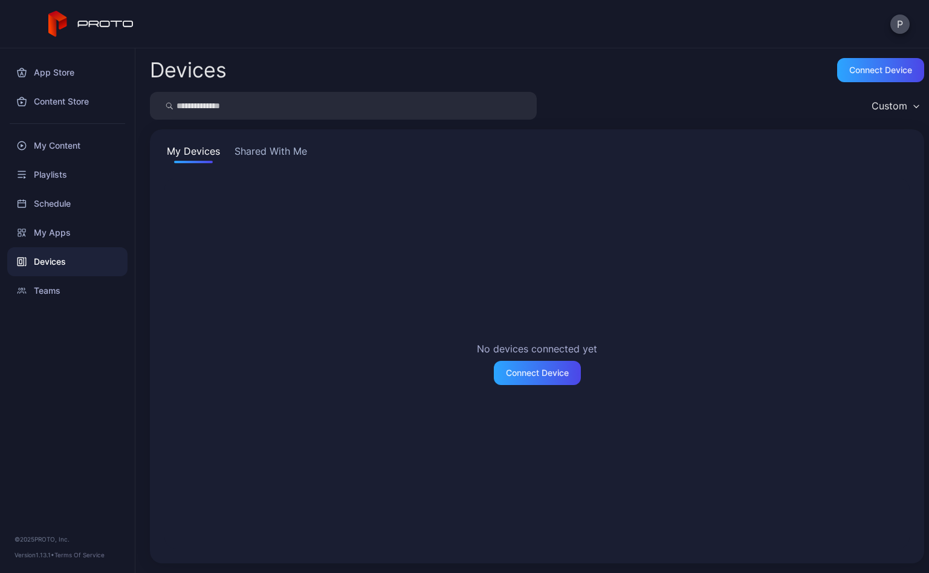
click at [267, 156] on button "Shared With Me" at bounding box center [270, 153] width 77 height 19
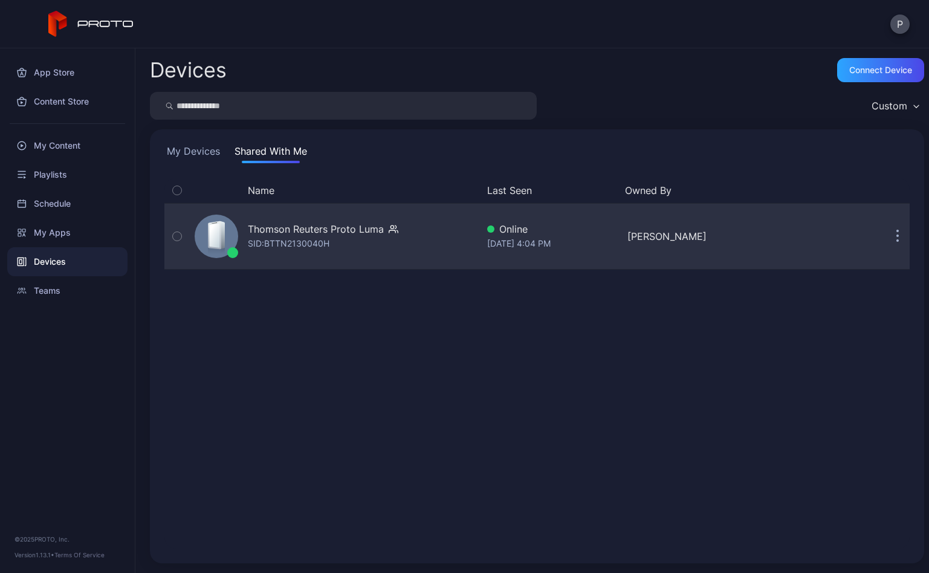
click at [336, 227] on div "Thomson Reuters Proto Luma" at bounding box center [316, 229] width 136 height 15
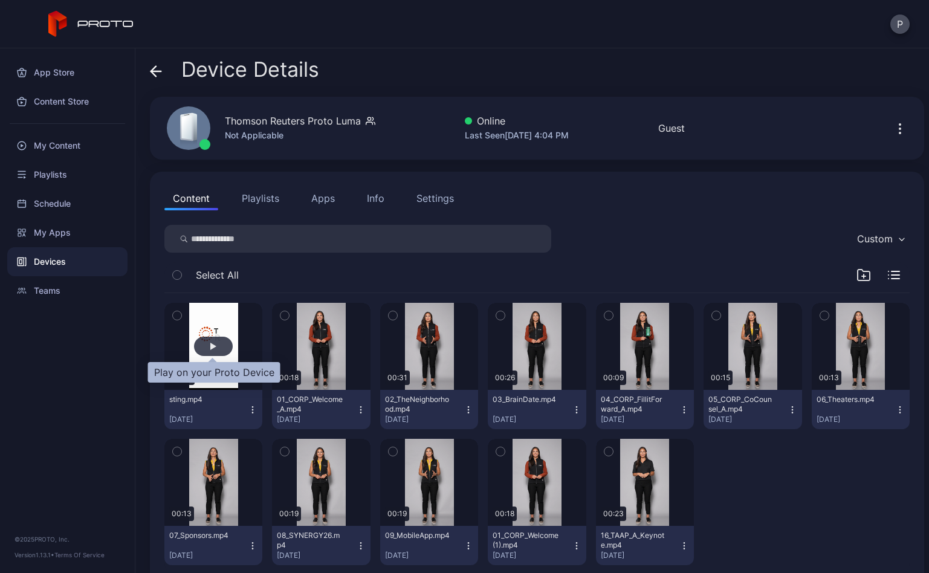
click at [208, 348] on div "button" at bounding box center [213, 346] width 39 height 19
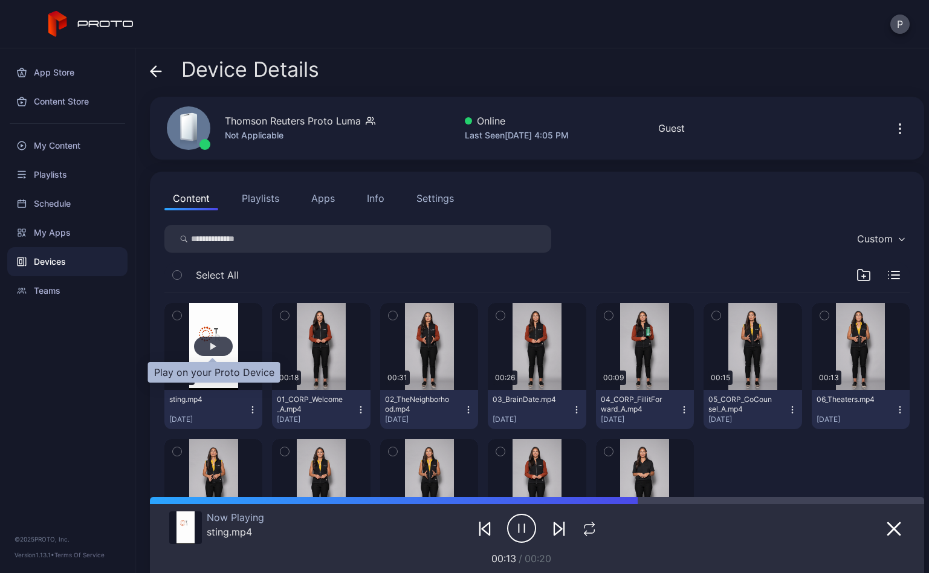
click at [209, 347] on div "button" at bounding box center [213, 346] width 39 height 19
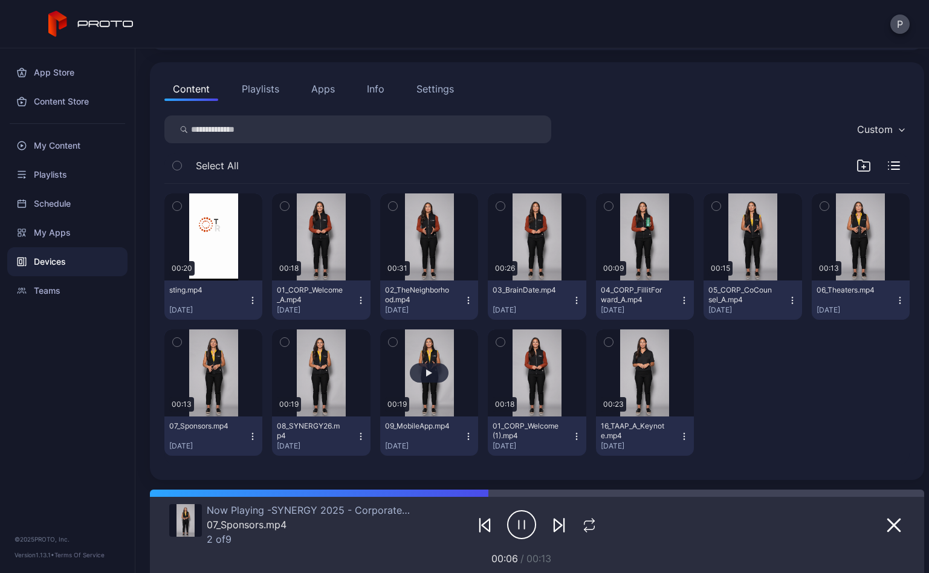
scroll to position [109, 0]
click at [518, 530] on icon "button" at bounding box center [521, 525] width 29 height 30
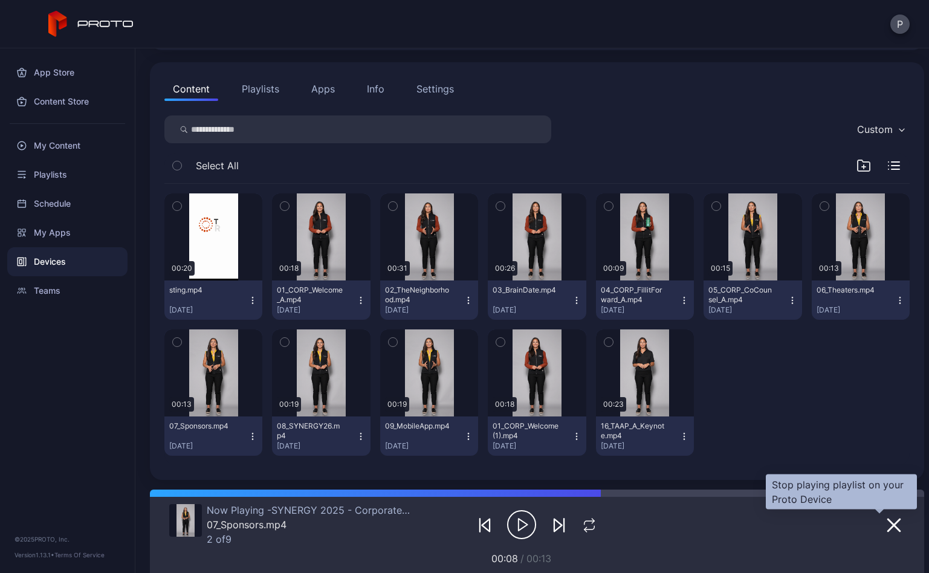
click at [888, 523] on icon "button" at bounding box center [894, 525] width 12 height 12
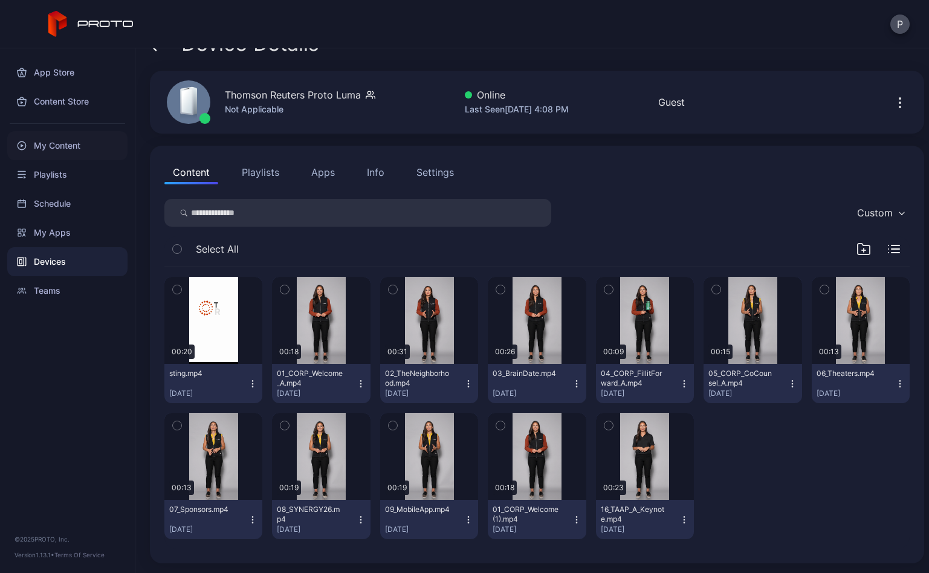
click at [78, 157] on div "My Content" at bounding box center [67, 145] width 120 height 29
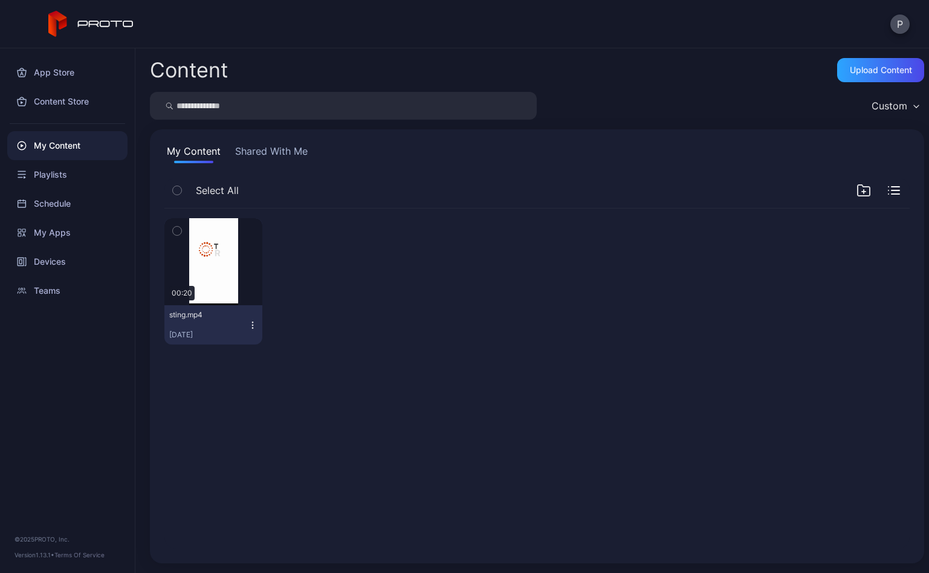
click at [295, 158] on button "Shared With Me" at bounding box center [271, 153] width 77 height 19
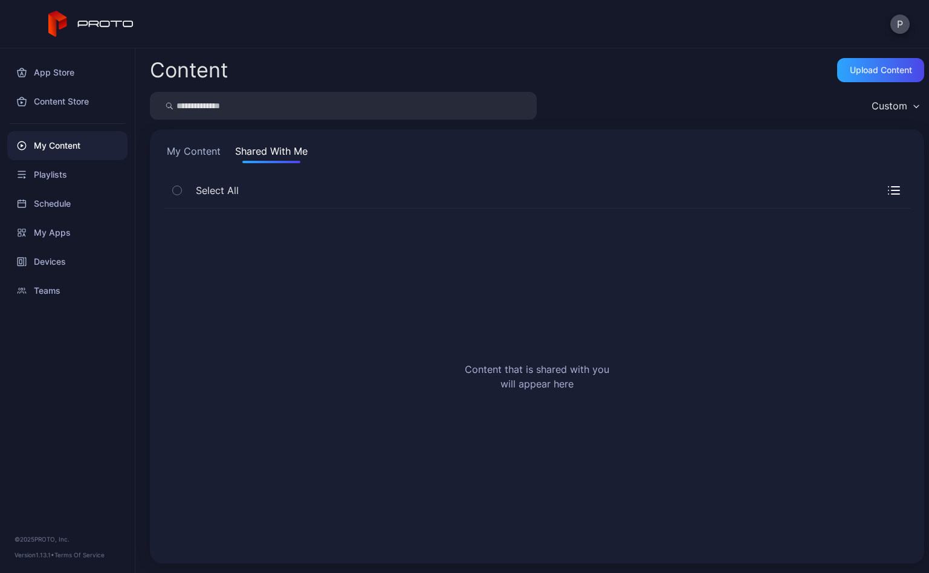
click at [215, 154] on button "My Content" at bounding box center [193, 153] width 59 height 19
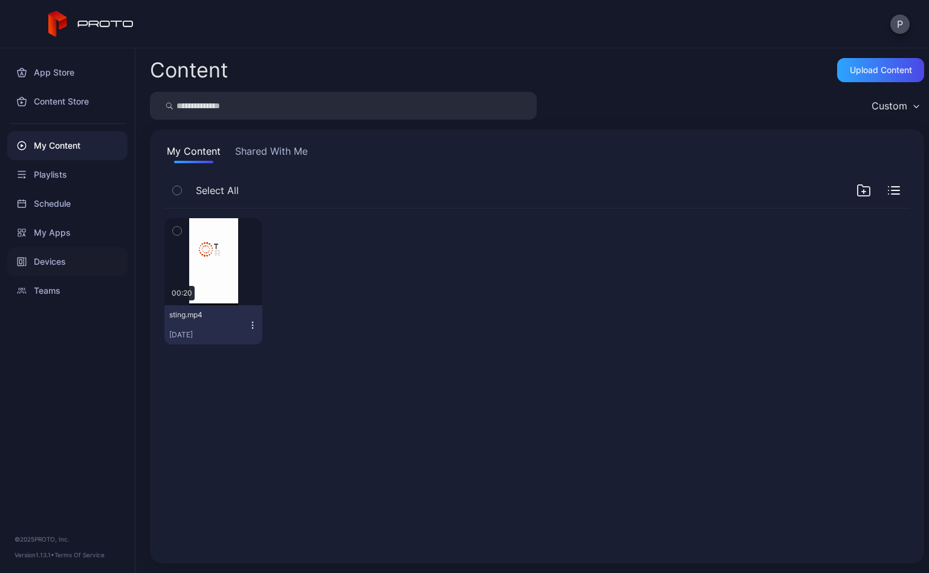
click at [50, 267] on div "Devices" at bounding box center [67, 261] width 120 height 29
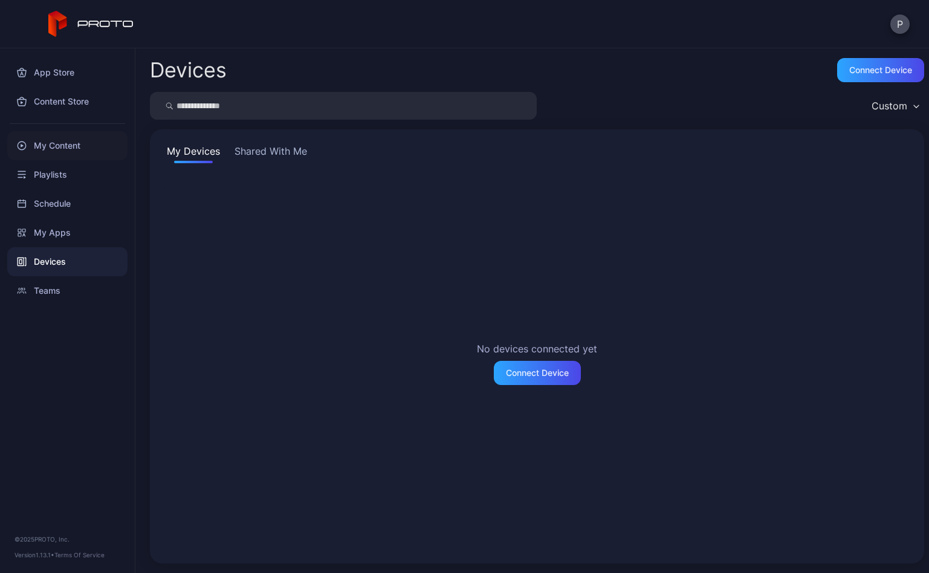
click at [52, 143] on div "My Content" at bounding box center [67, 145] width 120 height 29
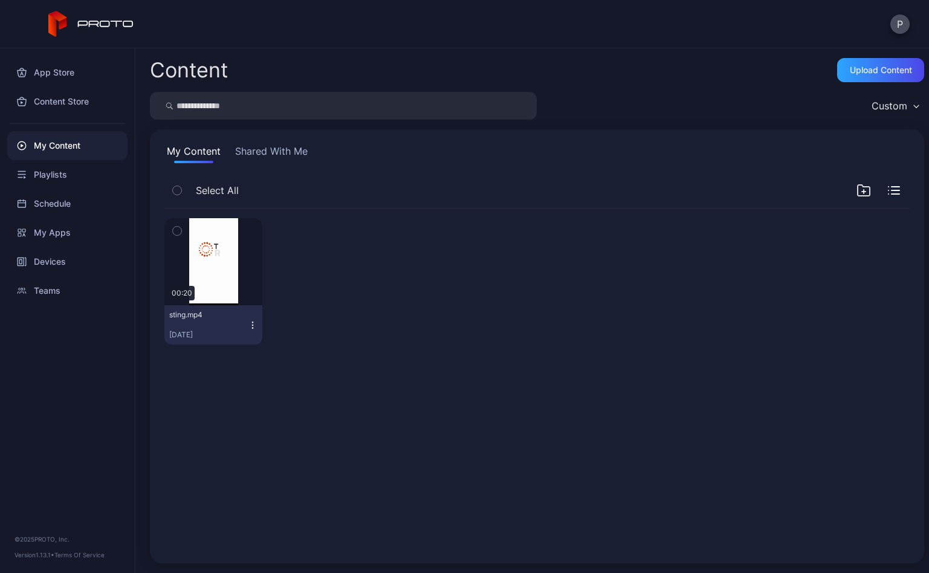
click at [175, 229] on icon "button" at bounding box center [177, 230] width 8 height 13
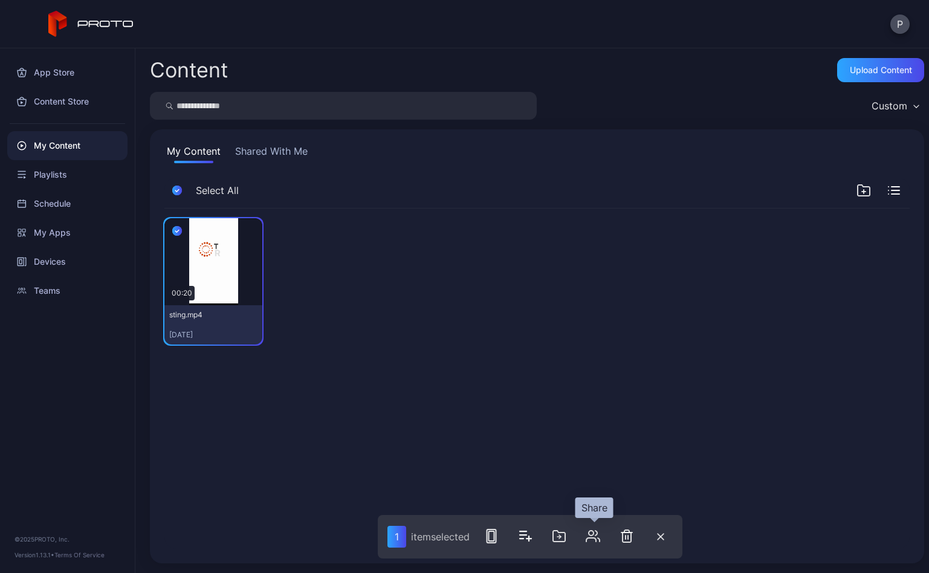
click at [598, 533] on icon "button" at bounding box center [593, 536] width 15 height 15
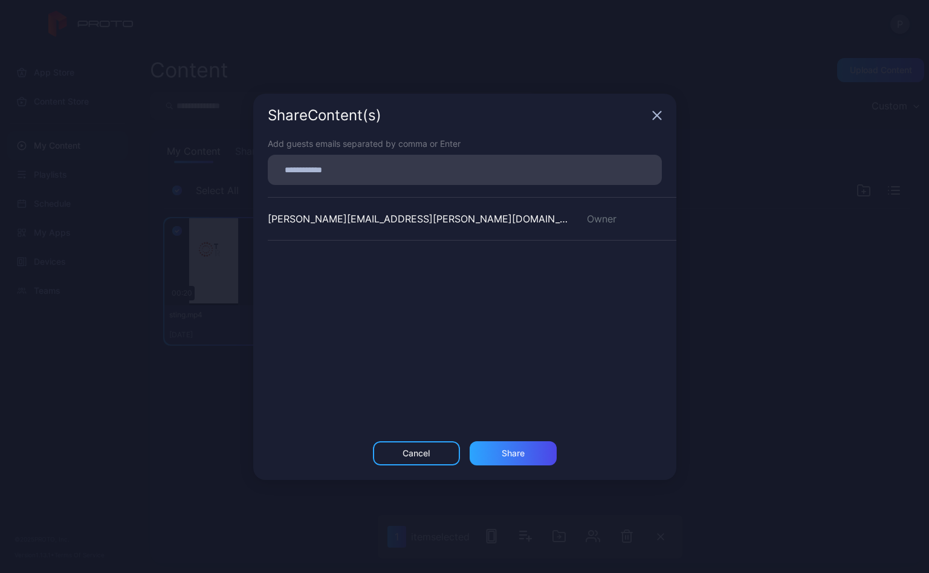
click at [380, 175] on input at bounding box center [465, 170] width 380 height 16
type input "**********"
click at [521, 443] on div "Share Content (s) Add guests emails separated by comma or Enter peter.jourdan@t…" at bounding box center [464, 287] width 423 height 386
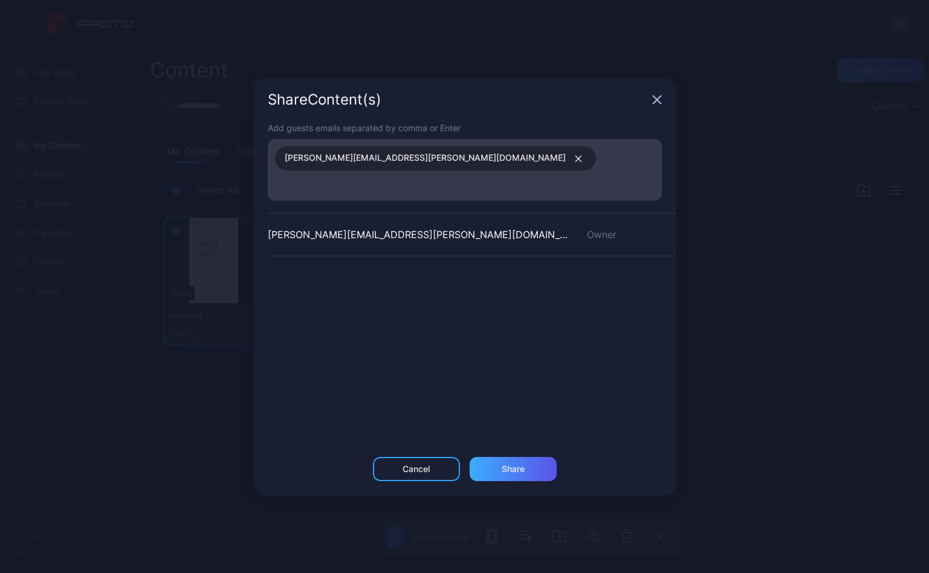
click at [512, 464] on div "Share" at bounding box center [513, 469] width 23 height 10
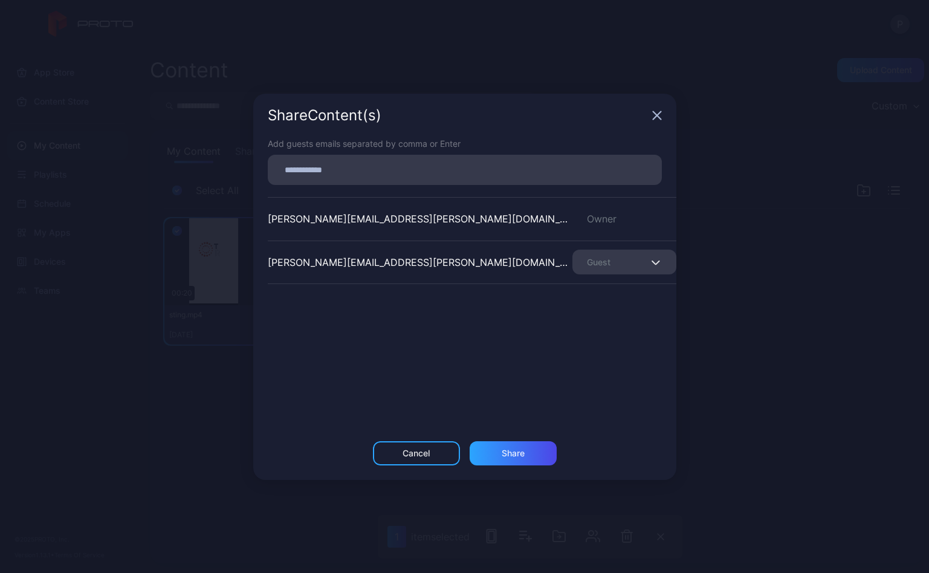
click at [624, 260] on div "Guest" at bounding box center [625, 262] width 104 height 25
click at [677, 177] on div "Share Content (s) Add guests emails separated by comma or Enter peter.jourdan@t…" at bounding box center [464, 286] width 929 height 573
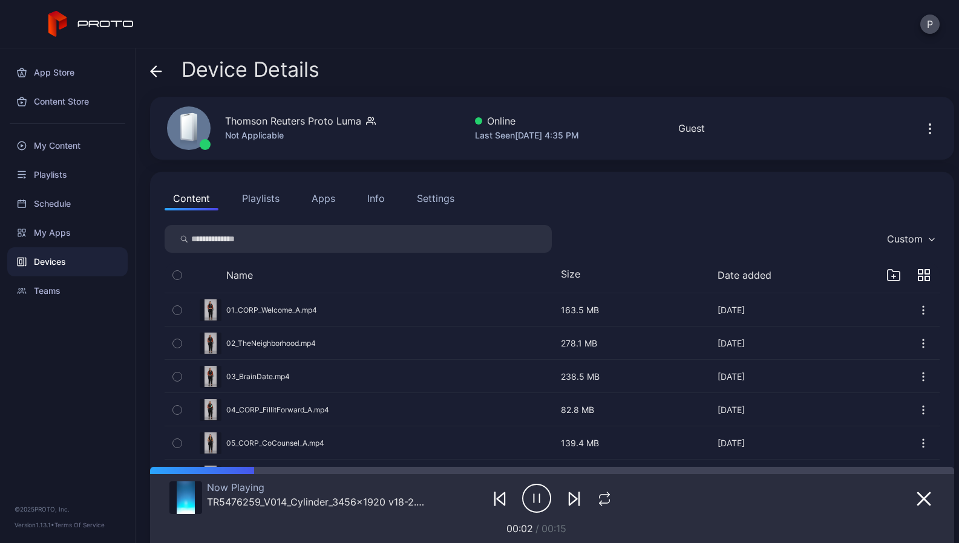
click at [63, 143] on div "My Content" at bounding box center [67, 145] width 120 height 29
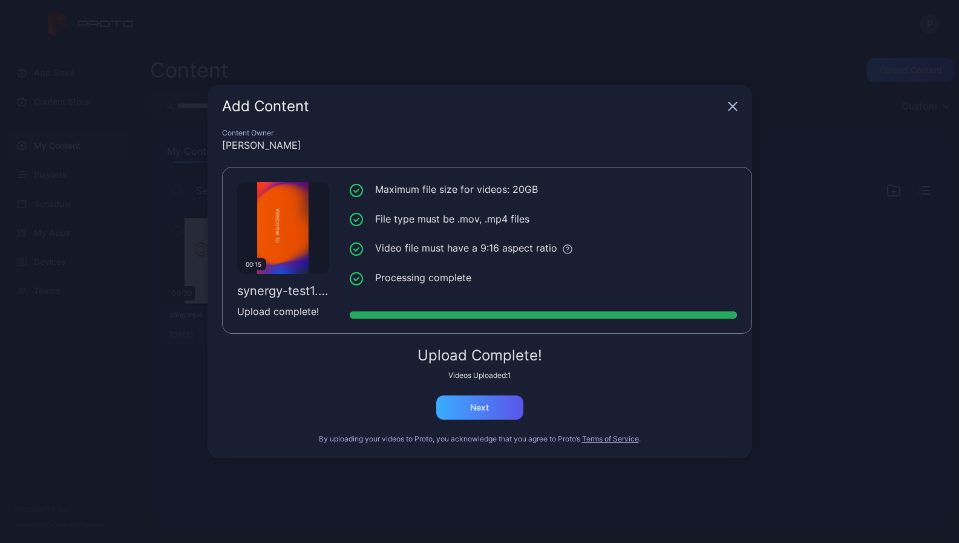
click at [470, 409] on div "Next" at bounding box center [479, 408] width 19 height 10
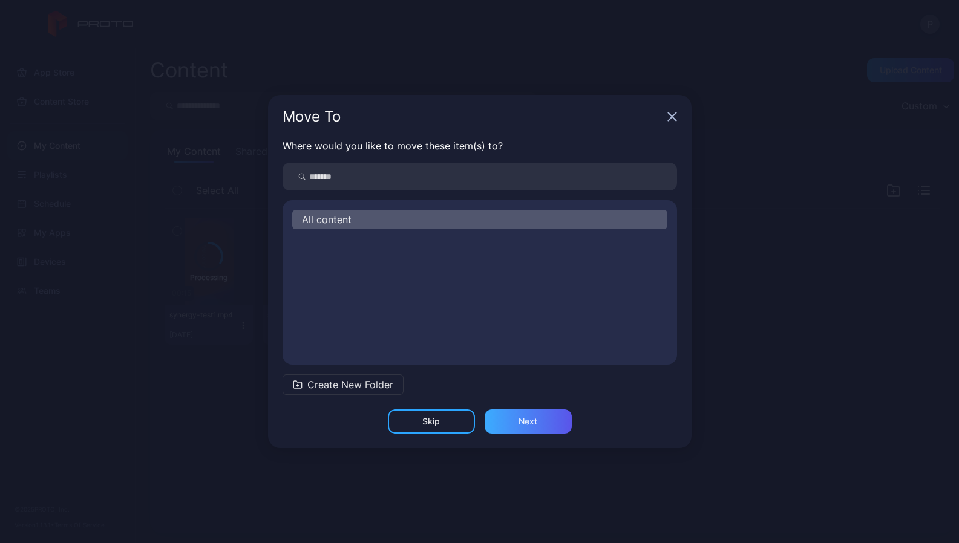
click at [519, 422] on div "Next" at bounding box center [527, 422] width 19 height 10
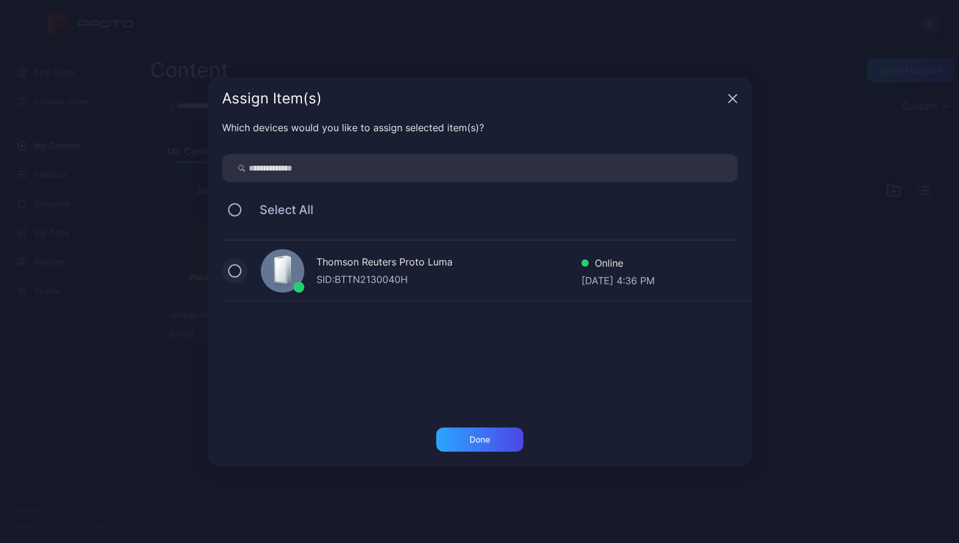
click at [232, 272] on button at bounding box center [234, 270] width 13 height 13
click at [483, 434] on div "Done" at bounding box center [479, 440] width 87 height 24
